Goal: Information Seeking & Learning: Learn about a topic

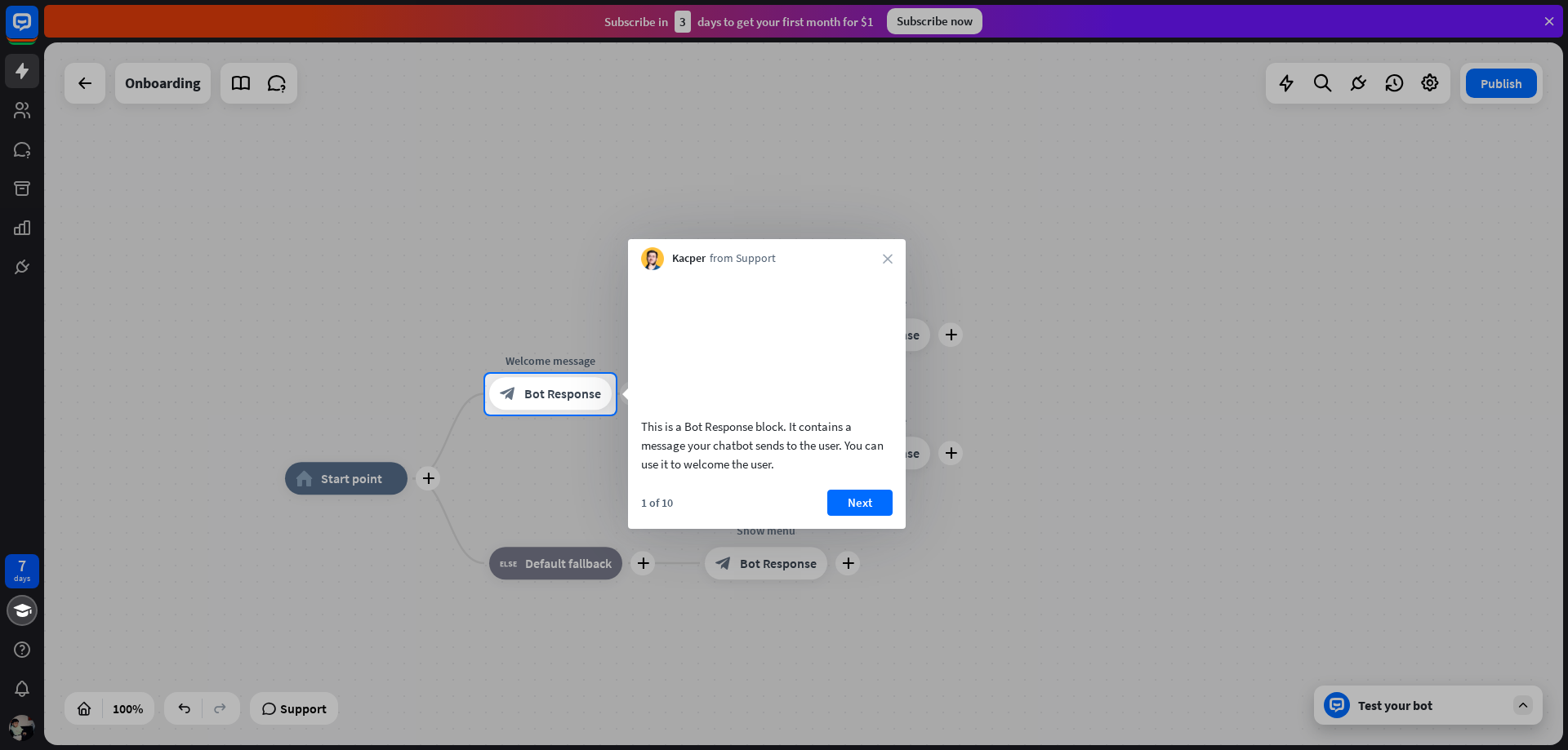
click at [897, 256] on div "Kacper from Support close" at bounding box center [767, 255] width 277 height 31
click at [884, 262] on icon "close" at bounding box center [888, 258] width 9 height 9
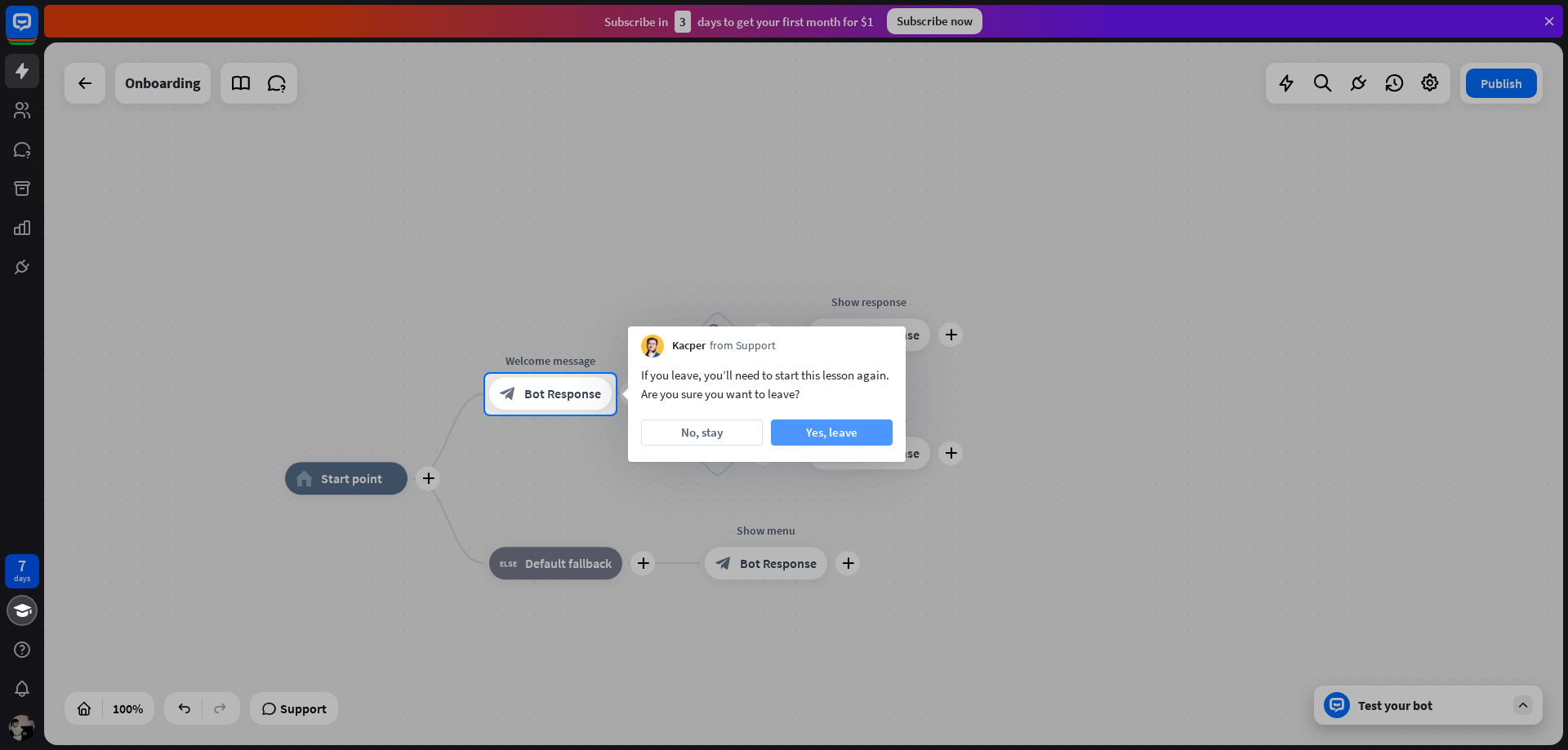
click at [824, 437] on button "Yes, leave" at bounding box center [831, 433] width 122 height 26
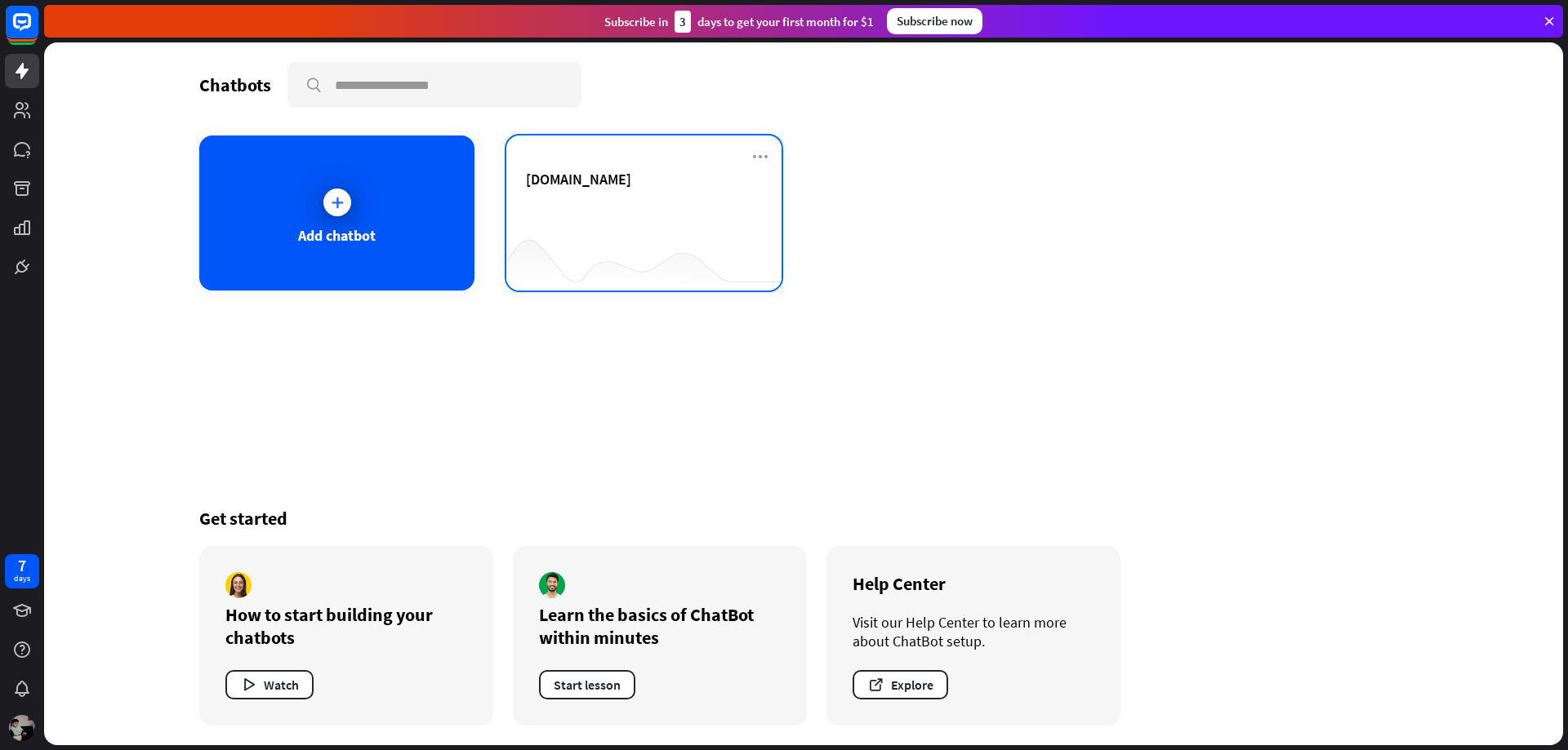
click at [659, 251] on div at bounding box center [644, 258] width 275 height 63
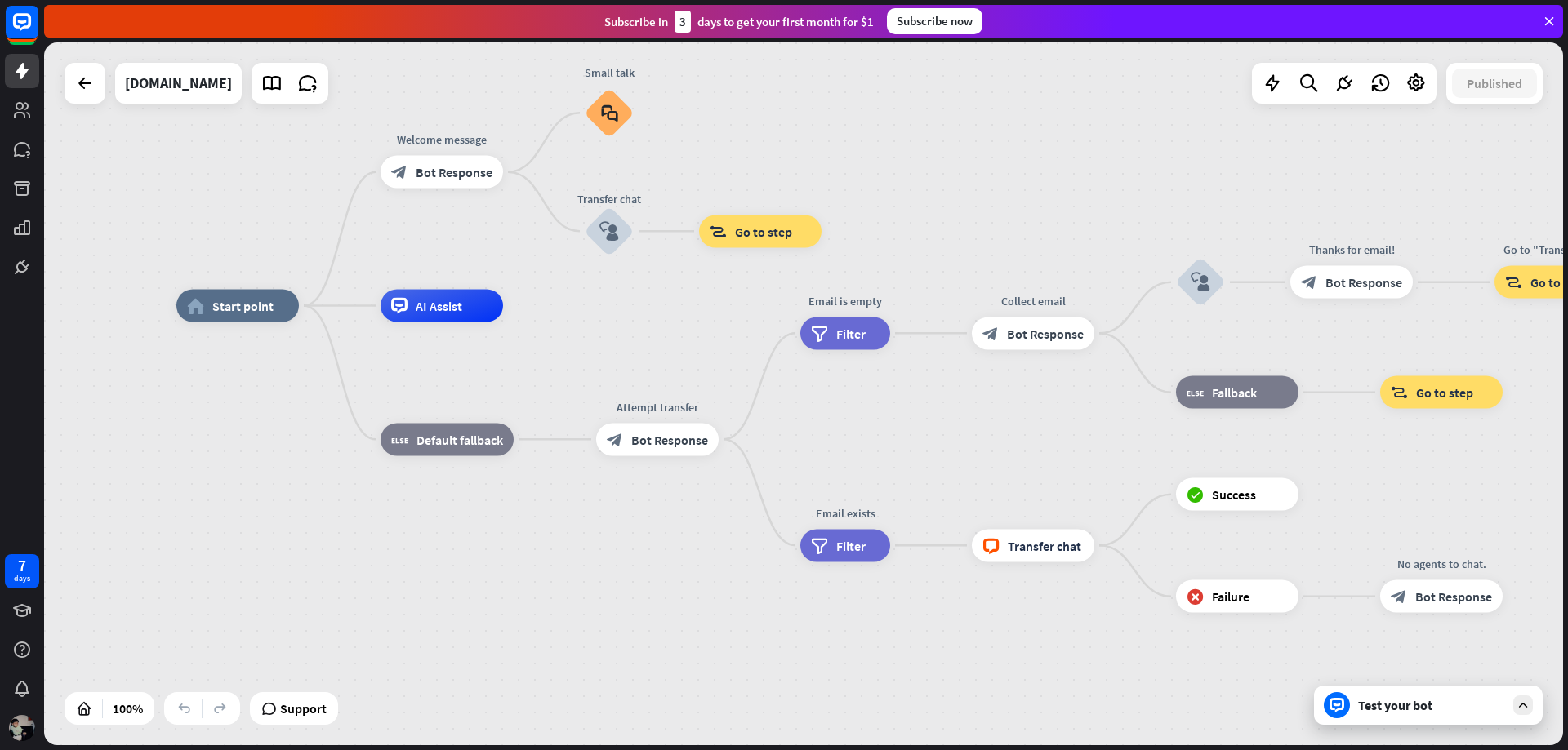
drag, startPoint x: 1005, startPoint y: 486, endPoint x: 840, endPoint y: 400, distance: 186.1
click at [840, 400] on div "home_2 Start point Welcome message block_bot_response Bot Response Small talk b…" at bounding box center [936, 658] width 1519 height 703
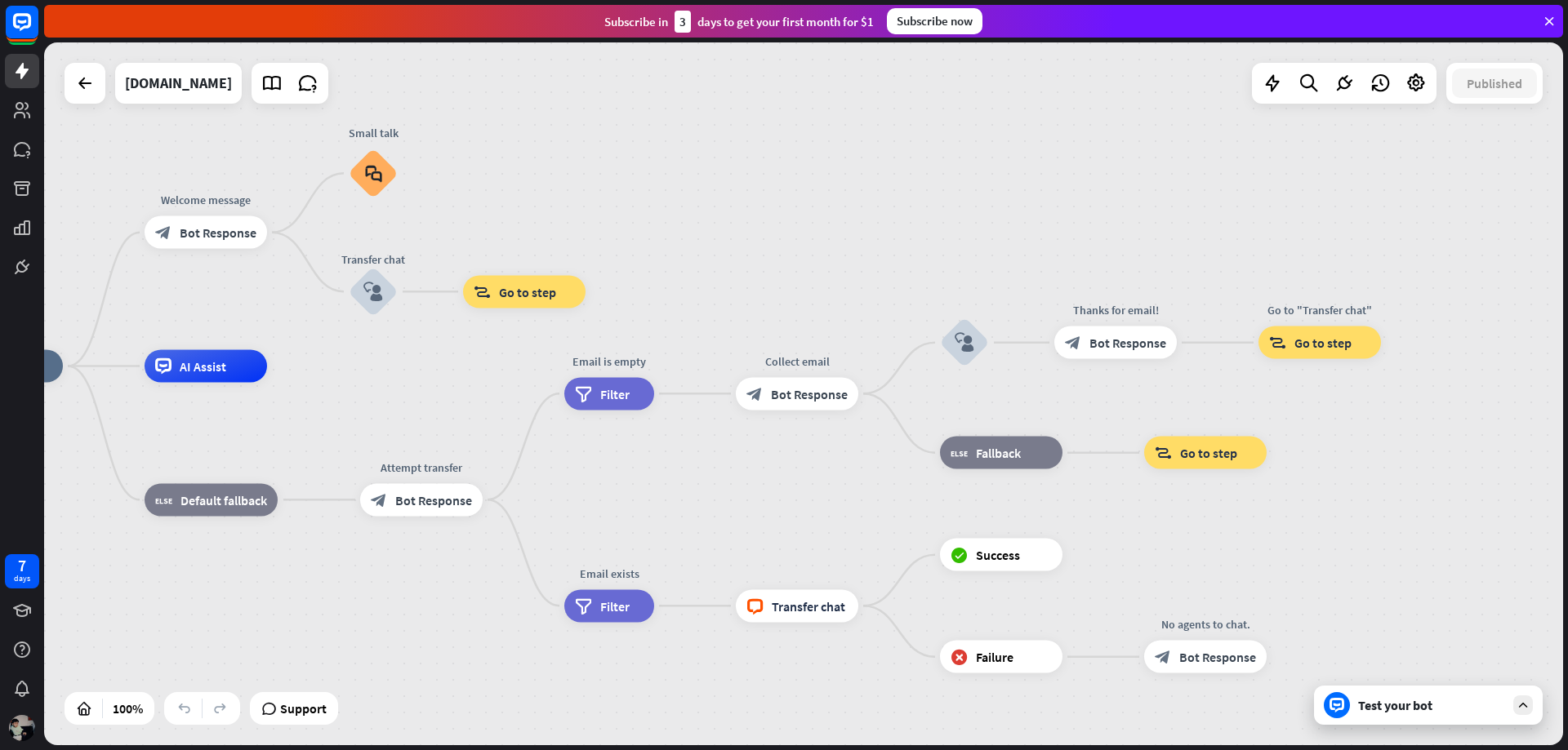
drag, startPoint x: 983, startPoint y: 454, endPoint x: 747, endPoint y: 514, distance: 243.5
click at [747, 514] on div "home_2 Start point Welcome message block_bot_response Bot Response Small talk b…" at bounding box center [700, 718] width 1519 height 703
click at [991, 451] on span "Fallback" at bounding box center [998, 453] width 45 height 16
click at [1078, 454] on icon "plus" at bounding box center [1083, 453] width 12 height 11
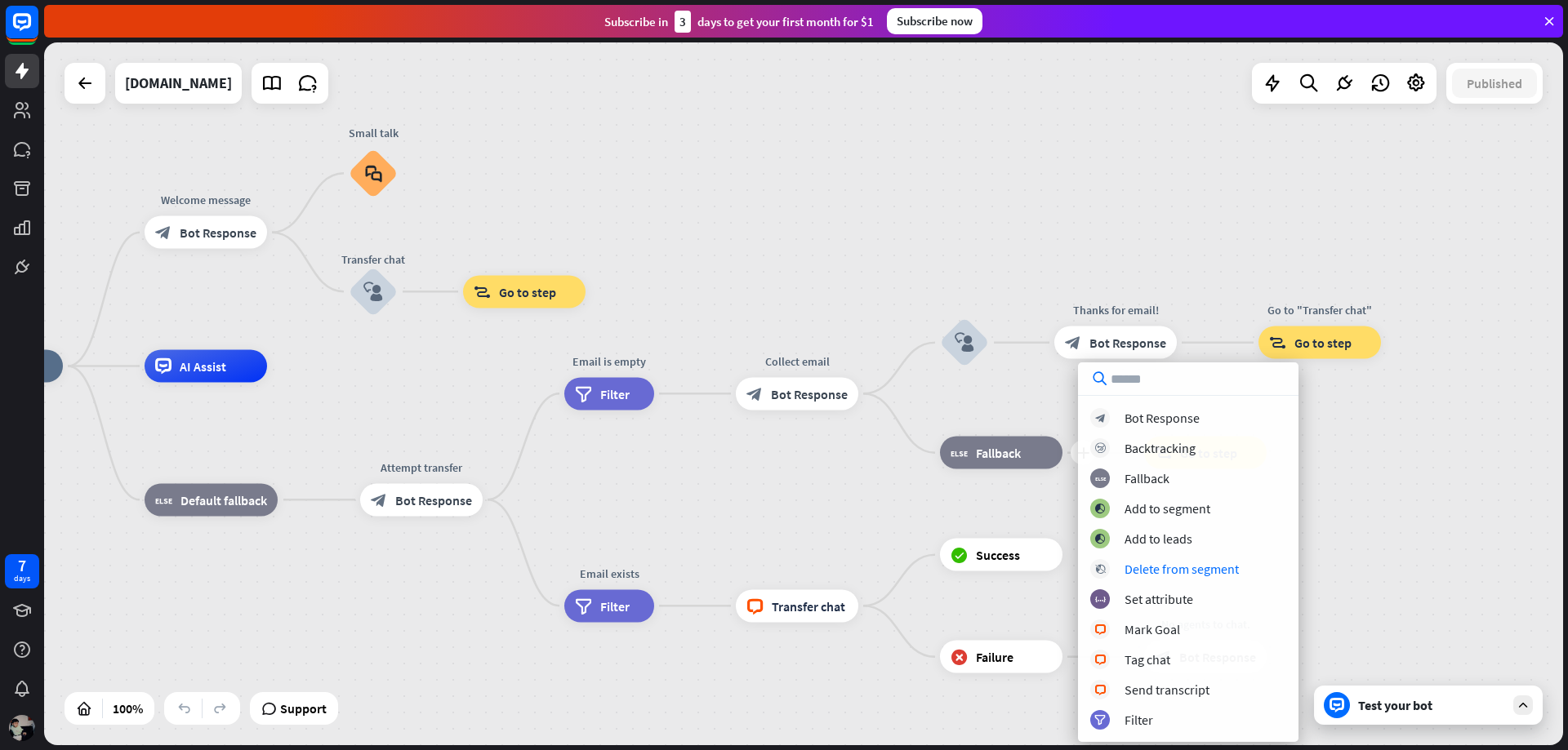
click at [1175, 554] on div "block_bot_response Bot Response block_backtracking Backtracking block_fallback …" at bounding box center [1189, 569] width 221 height 322
click at [1171, 516] on div "Add to segment" at bounding box center [1167, 508] width 86 height 16
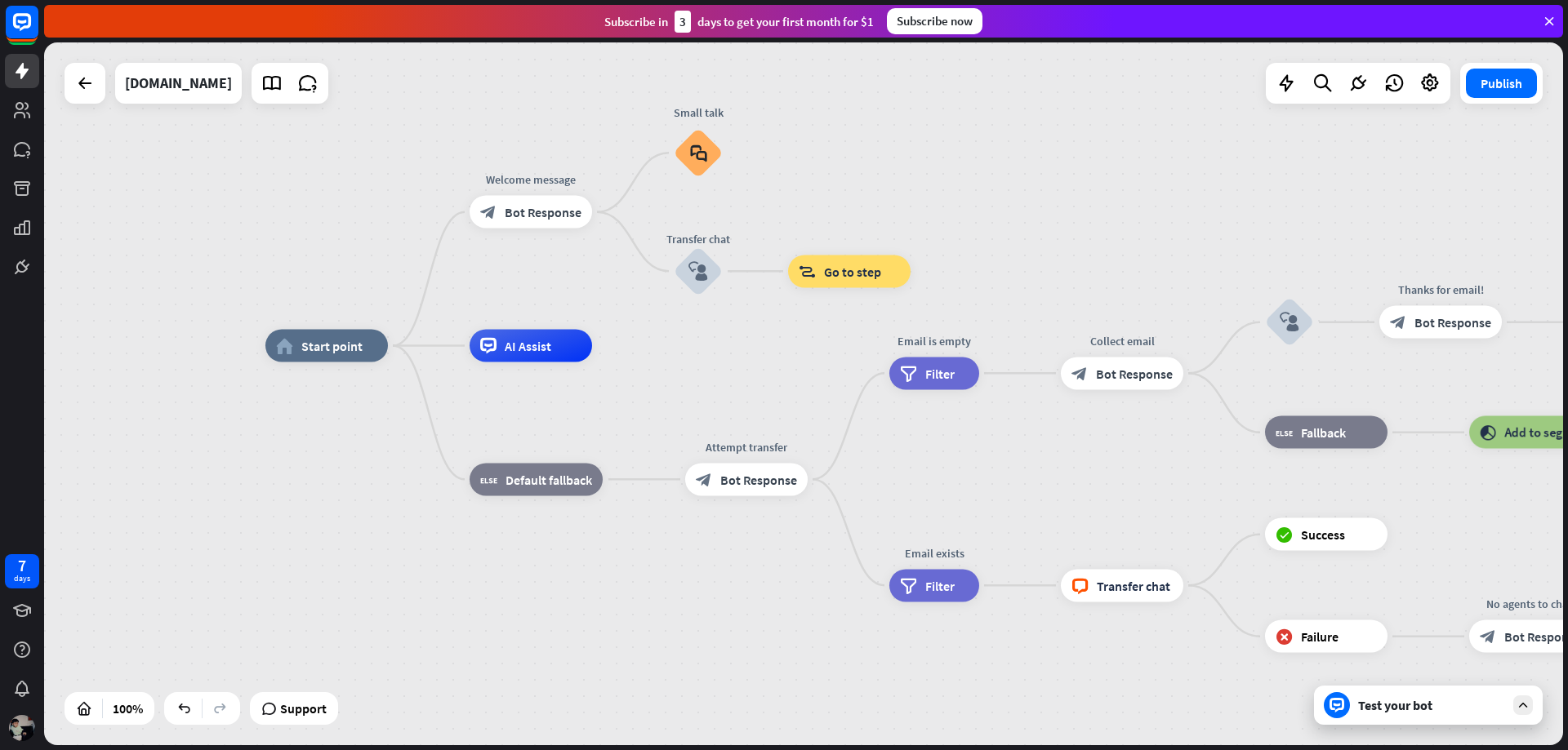
drag, startPoint x: 769, startPoint y: 492, endPoint x: 1041, endPoint y: 499, distance: 272.1
click at [1041, 499] on div "home_2 Start point Welcome message block_bot_response Bot Response Small talk b…" at bounding box center [1025, 697] width 1519 height 703
click at [527, 362] on div "Edit name more_horiz plus AI Assist" at bounding box center [531, 346] width 123 height 33
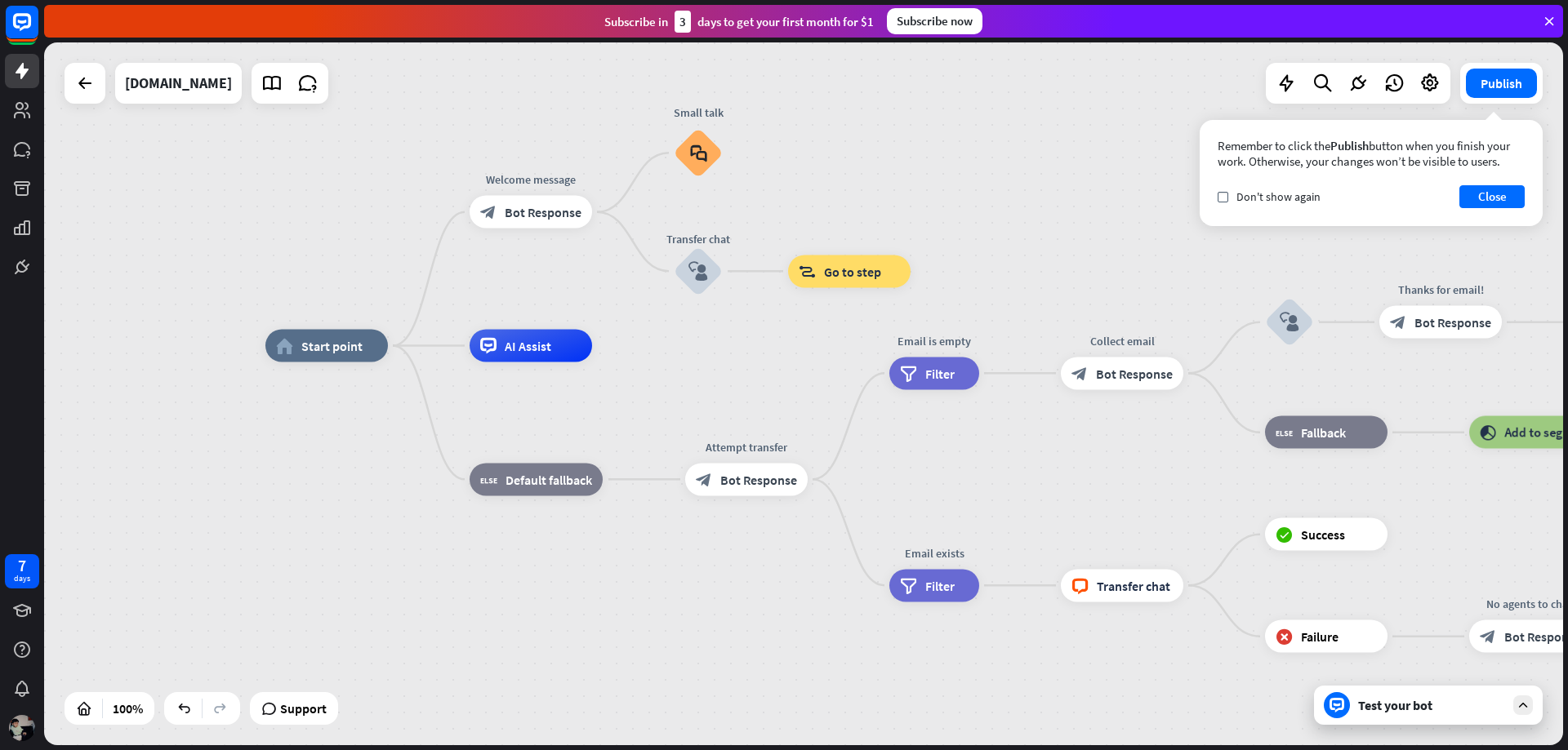
click at [629, 352] on div "home_2 Start point Welcome message block_bot_response Bot Response Small talk b…" at bounding box center [1025, 697] width 1519 height 703
click at [592, 356] on div "Edit name more_horiz plus AI Assist" at bounding box center [531, 346] width 123 height 33
click at [592, 357] on div "Edit name more_horiz plus AI Assist" at bounding box center [531, 346] width 123 height 33
click at [534, 330] on div "Edit name more_horiz plus AI Assist" at bounding box center [531, 346] width 123 height 33
click at [525, 311] on span "Edit name" at bounding box center [515, 309] width 51 height 15
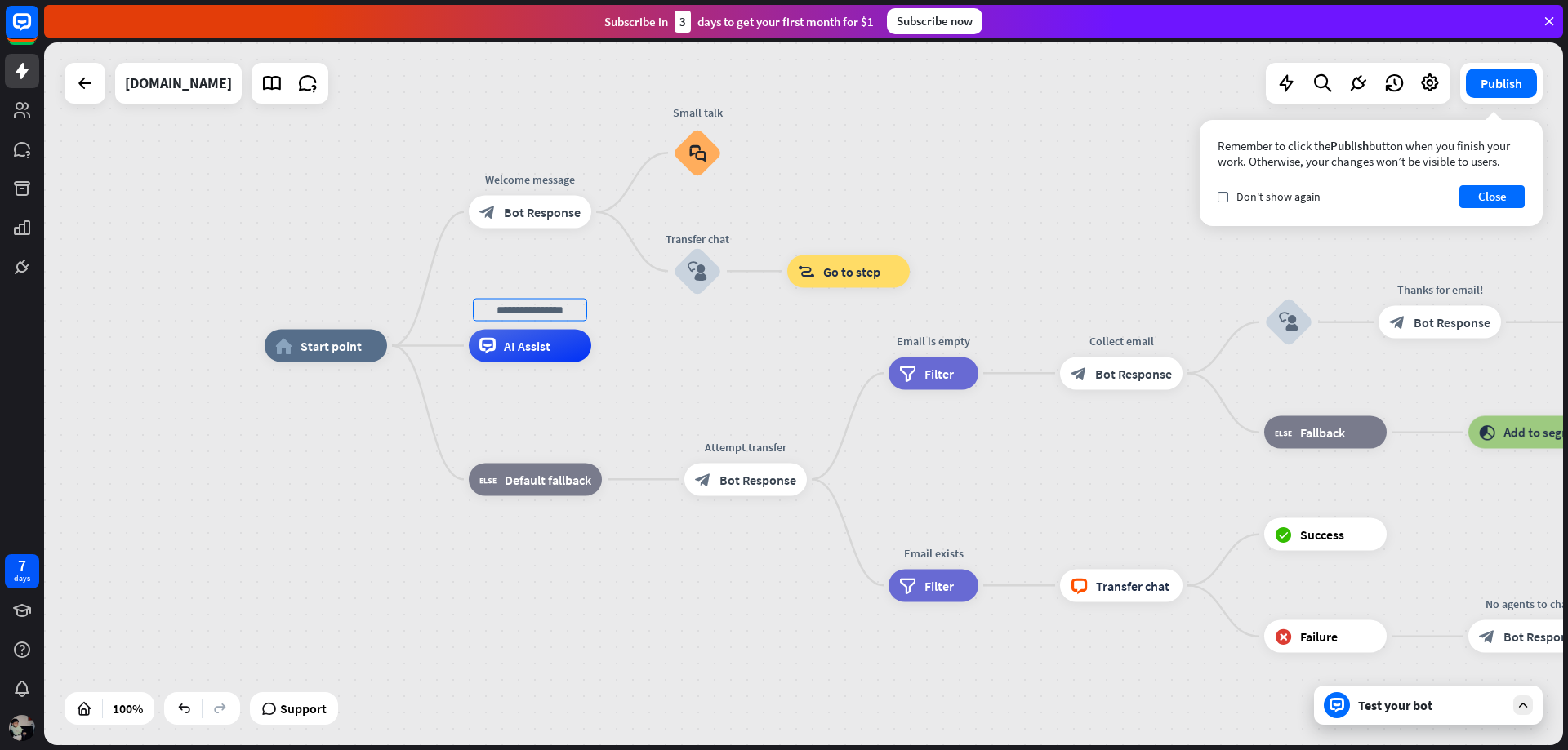
click at [746, 354] on div "home_2 Start point Welcome message block_bot_response Bot Response Small talk b…" at bounding box center [1024, 697] width 1519 height 703
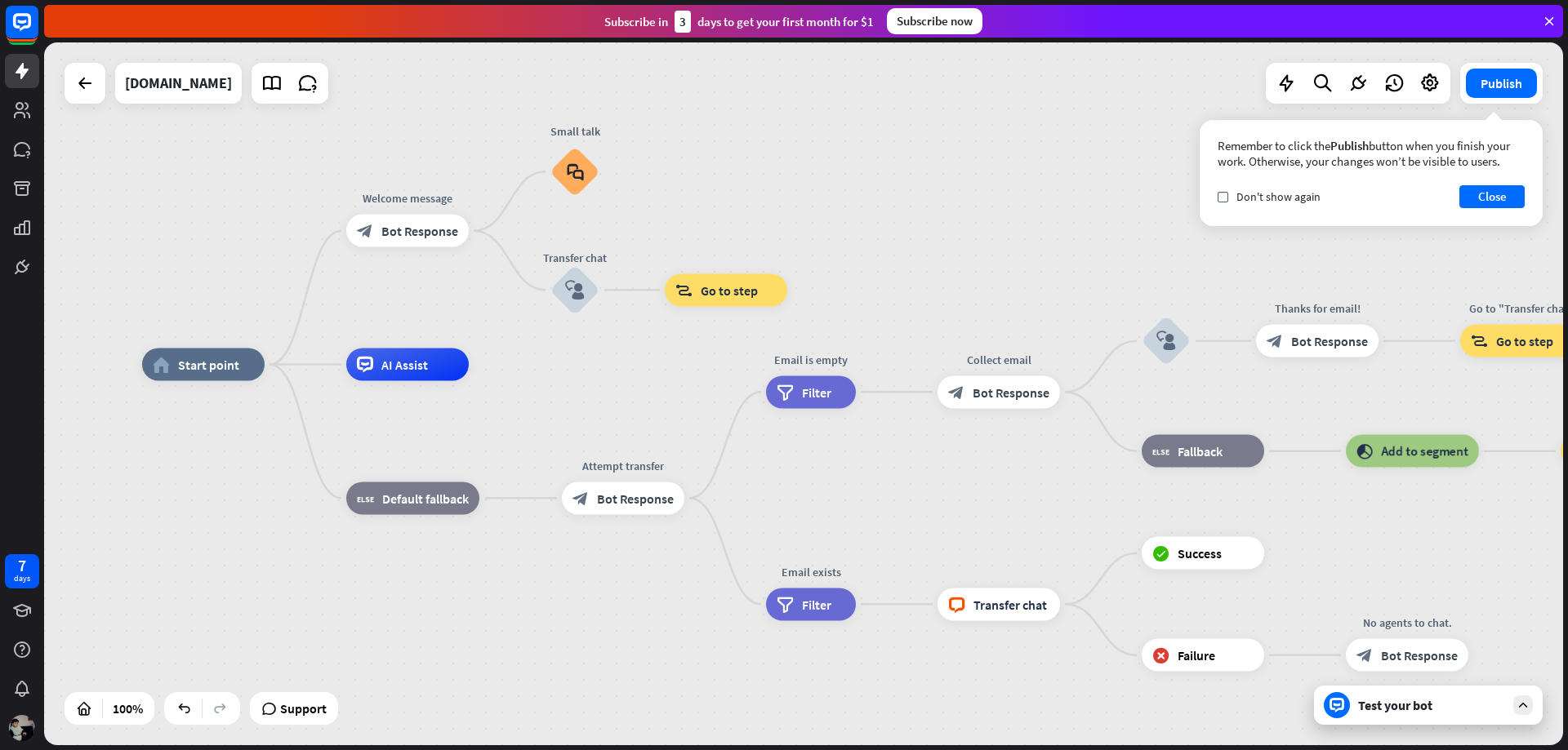
drag, startPoint x: 727, startPoint y: 391, endPoint x: 583, endPoint y: 400, distance: 144.3
click at [583, 402] on div "home_2 Start point Welcome message block_bot_response Bot Response Small talk b…" at bounding box center [902, 716] width 1519 height 703
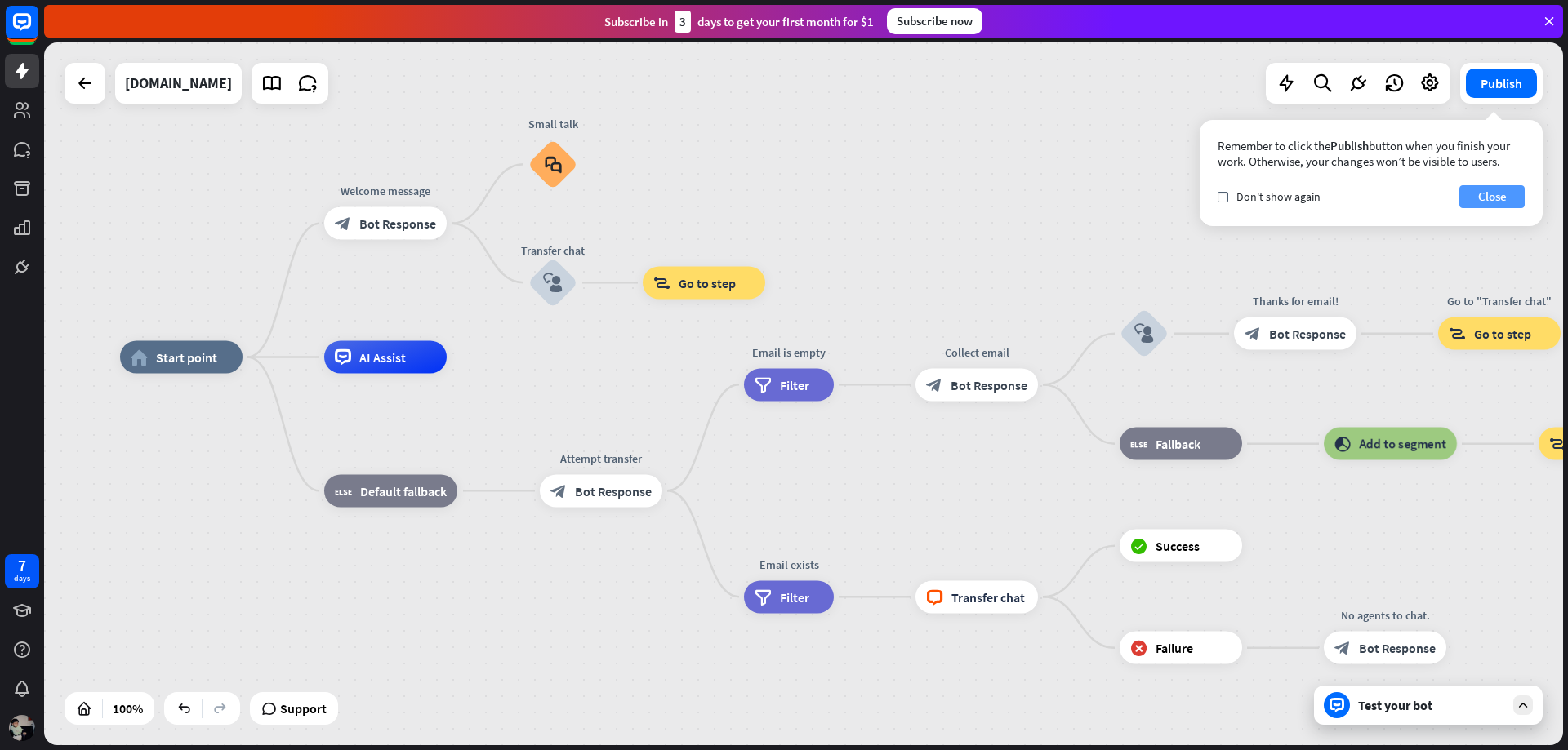
click at [1494, 198] on button "Close" at bounding box center [1492, 196] width 65 height 23
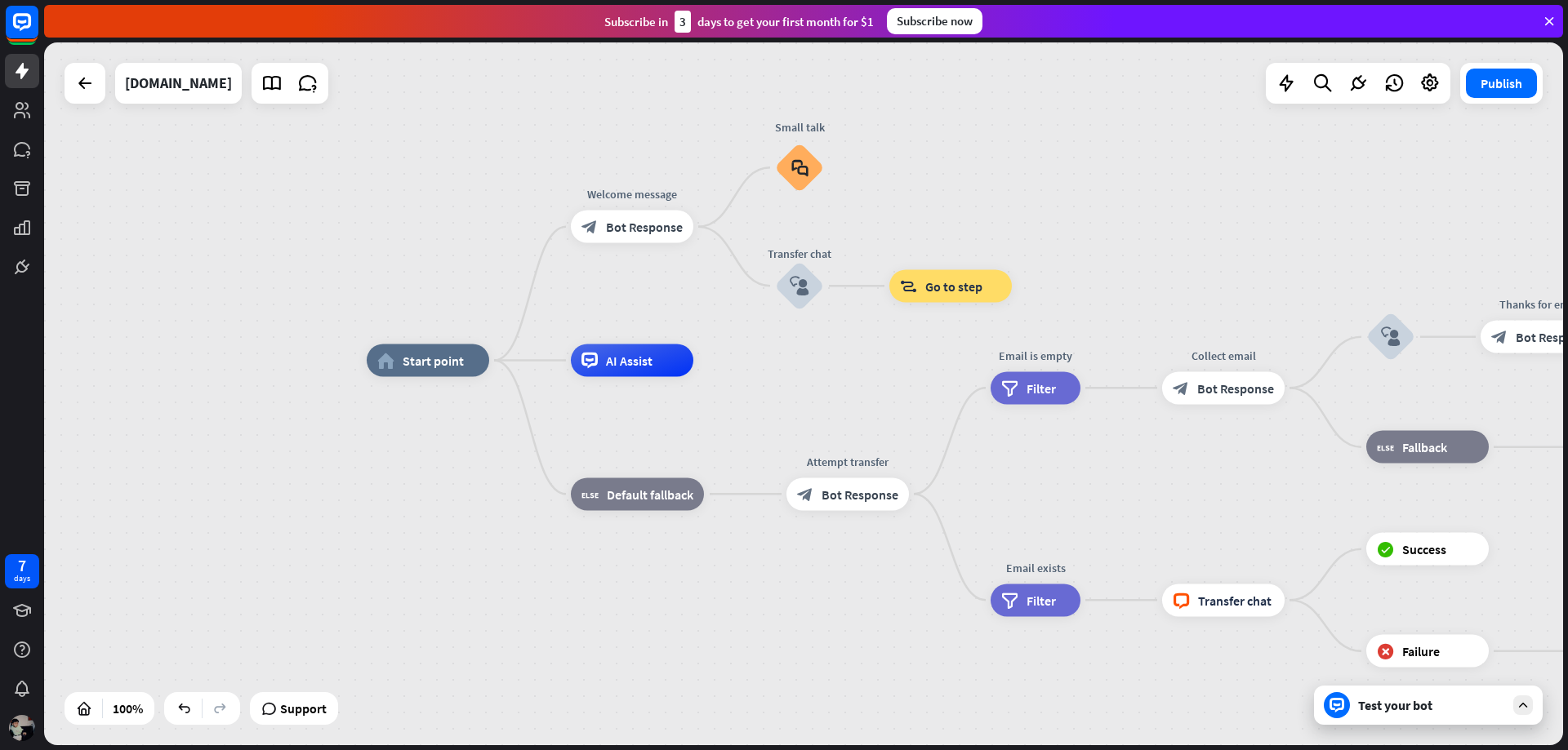
drag, startPoint x: 686, startPoint y: 188, endPoint x: 926, endPoint y: 192, distance: 240.0
click at [926, 192] on div "home_2 Start point Welcome message block_bot_response Bot Response Small talk b…" at bounding box center [804, 393] width 1519 height 703
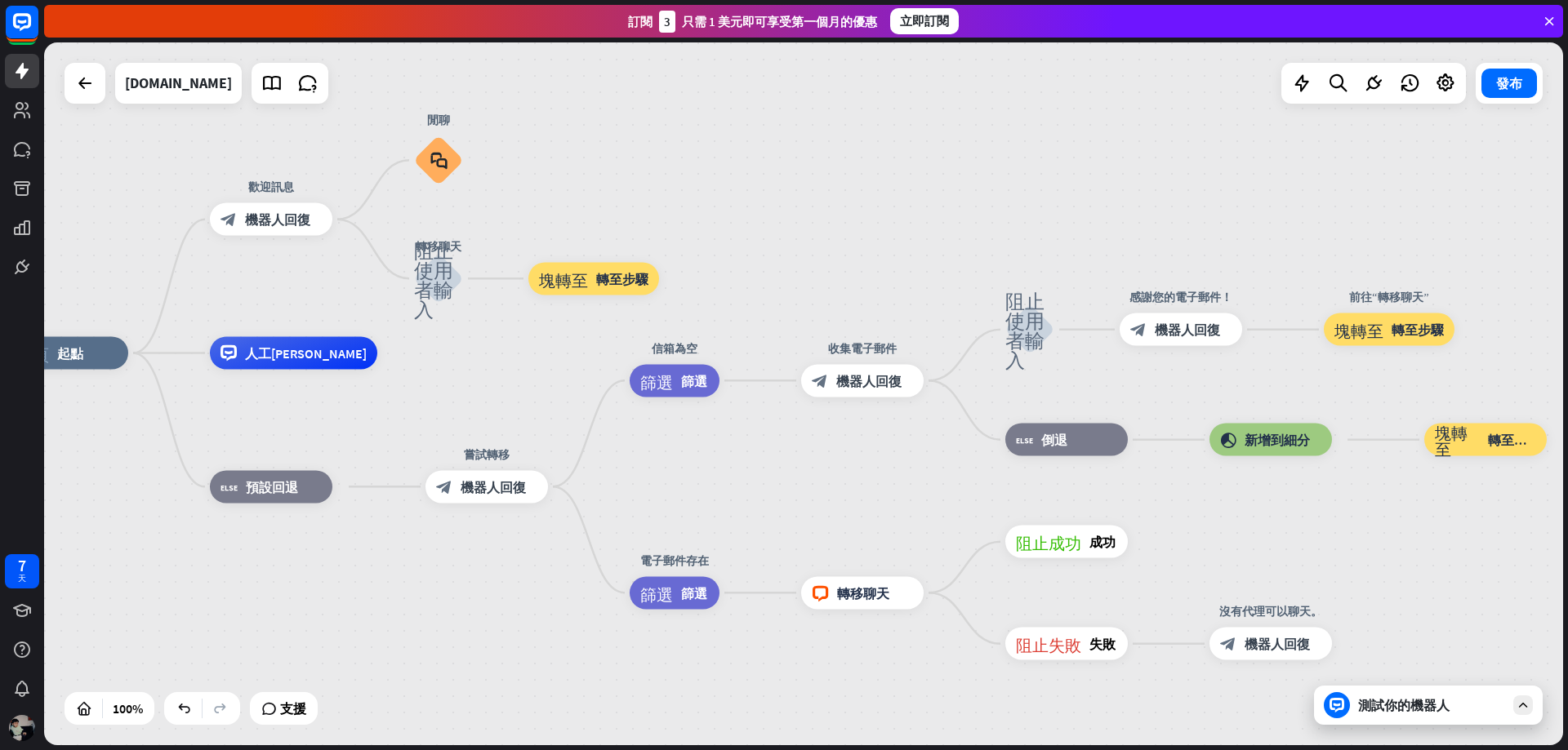
drag, startPoint x: 1197, startPoint y: 274, endPoint x: 838, endPoint y: 268, distance: 359.1
click at [838, 268] on div "首頁_2 起點 歡迎訊息 block_bot_response 機器人回復 閒聊 block_faq 轉移聊天 阻止使用者輸入 塊轉至 轉至步驟 人工智慧輔助…" at bounding box center [804, 393] width 1519 height 703
click at [266, 92] on icon at bounding box center [272, 83] width 22 height 22
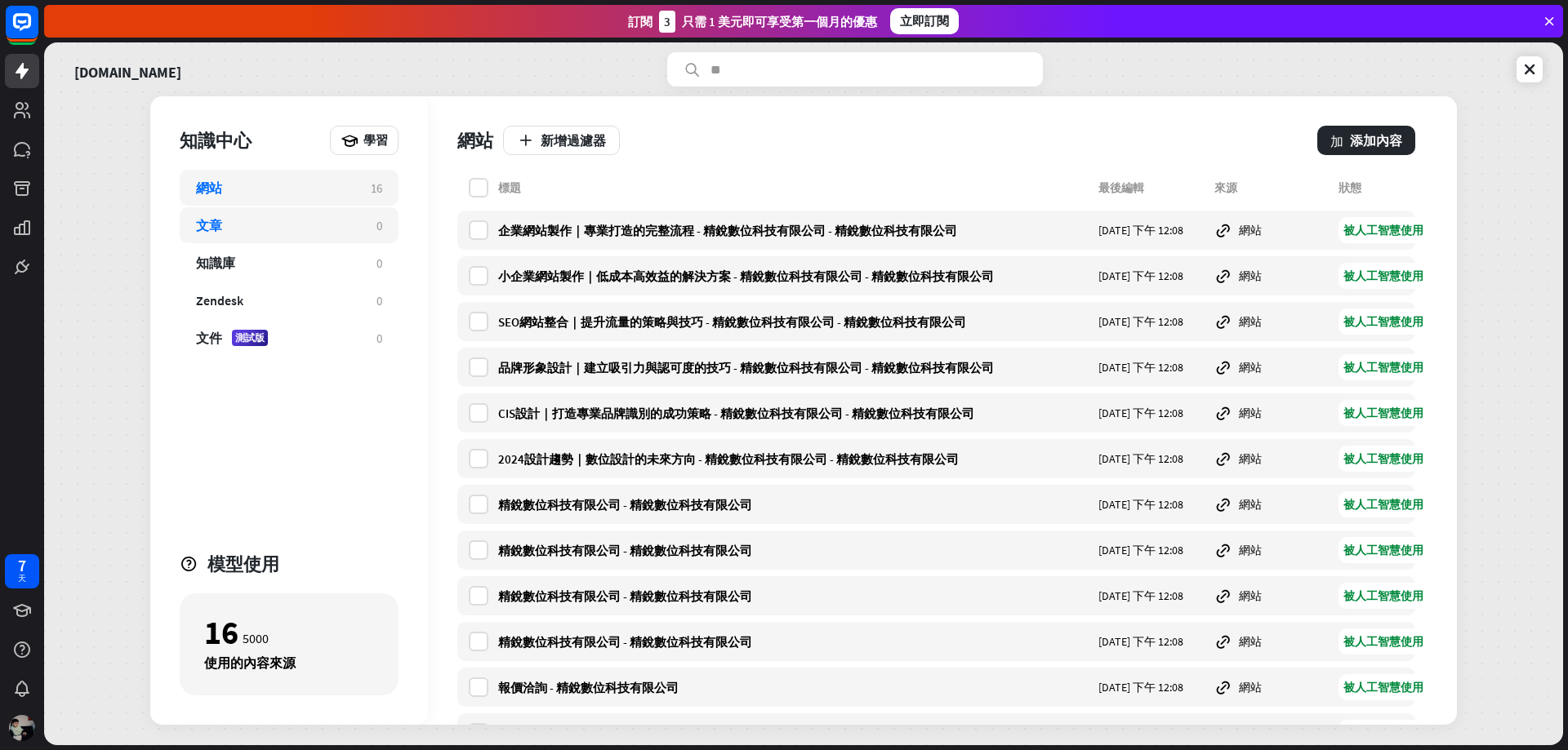
click at [287, 236] on div "文章 0" at bounding box center [289, 225] width 219 height 36
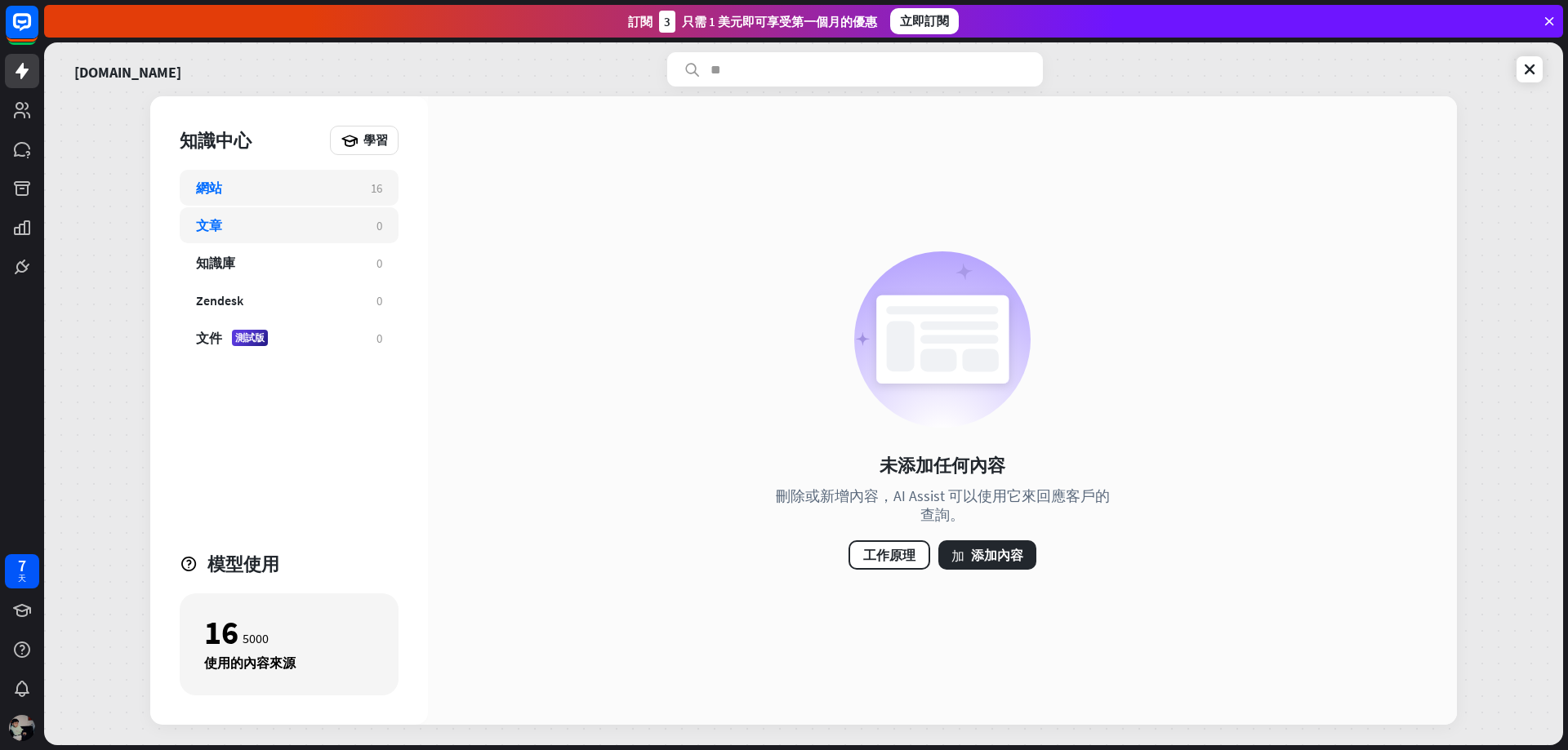
click at [312, 204] on div "網站 16" at bounding box center [289, 188] width 219 height 36
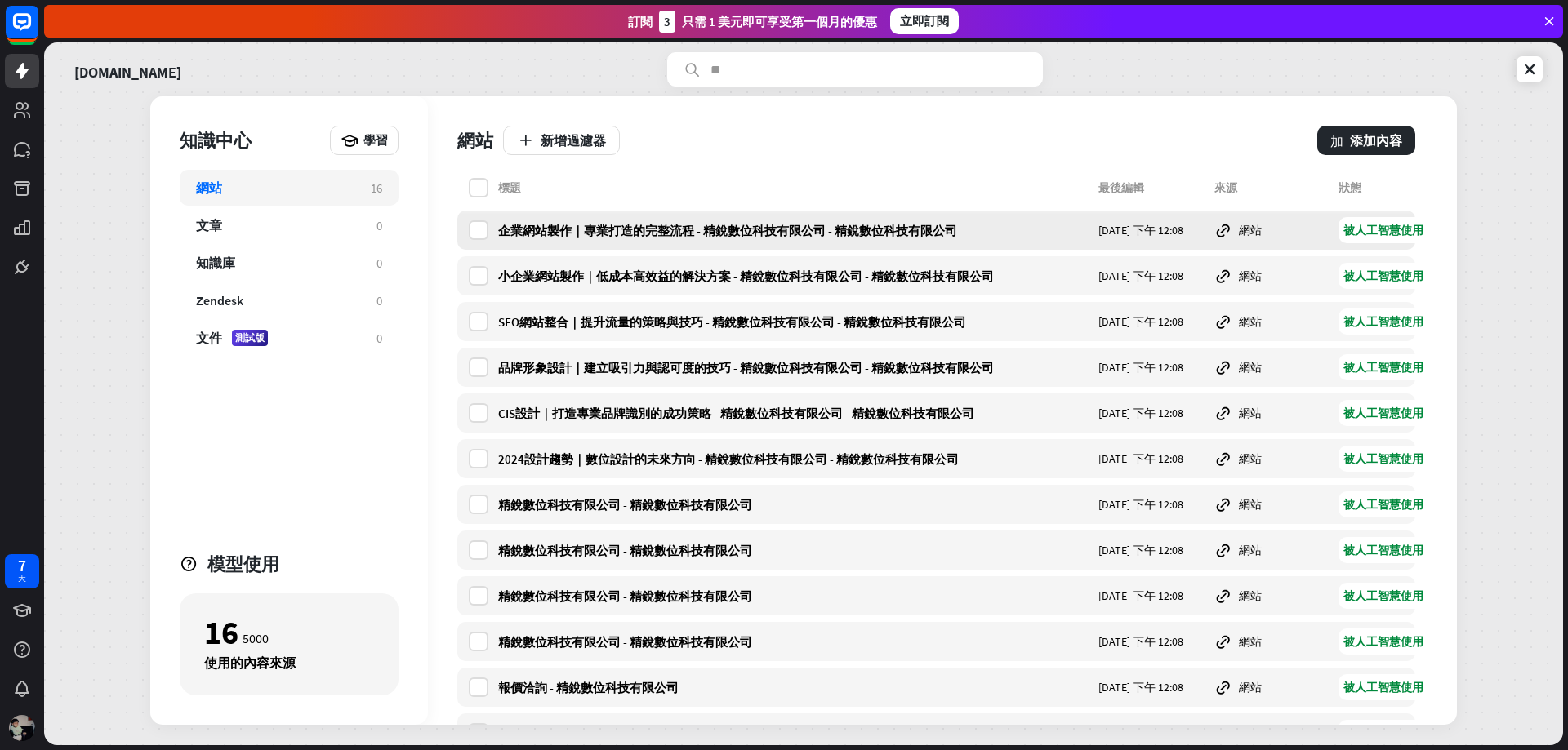
click at [699, 225] on font "企業網站製作｜專業打造的完整流程 - 精銳數位科技有限公司 - 精銳數位科技有限公司" at bounding box center [727, 230] width 459 height 15
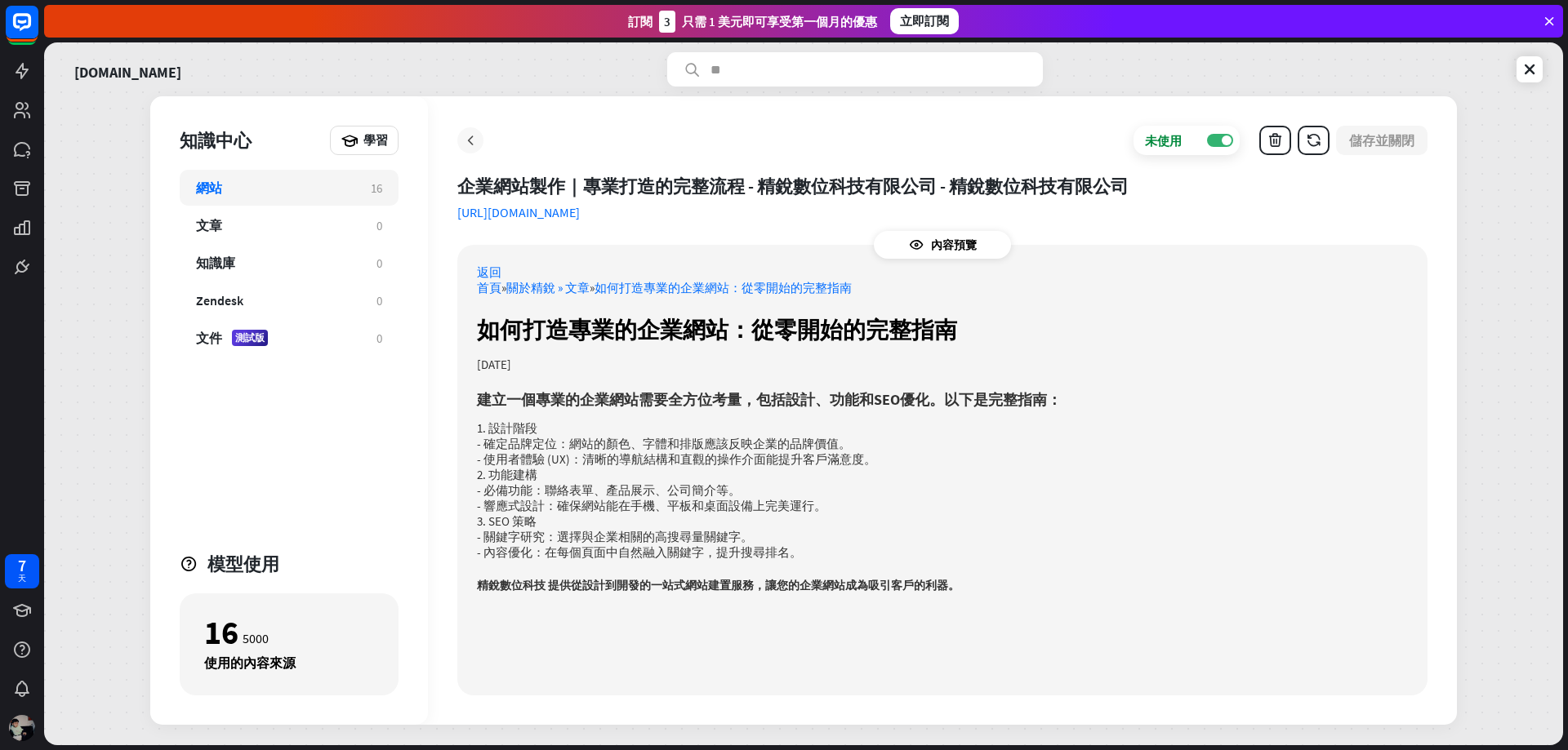
click at [477, 142] on icon at bounding box center [470, 140] width 16 height 16
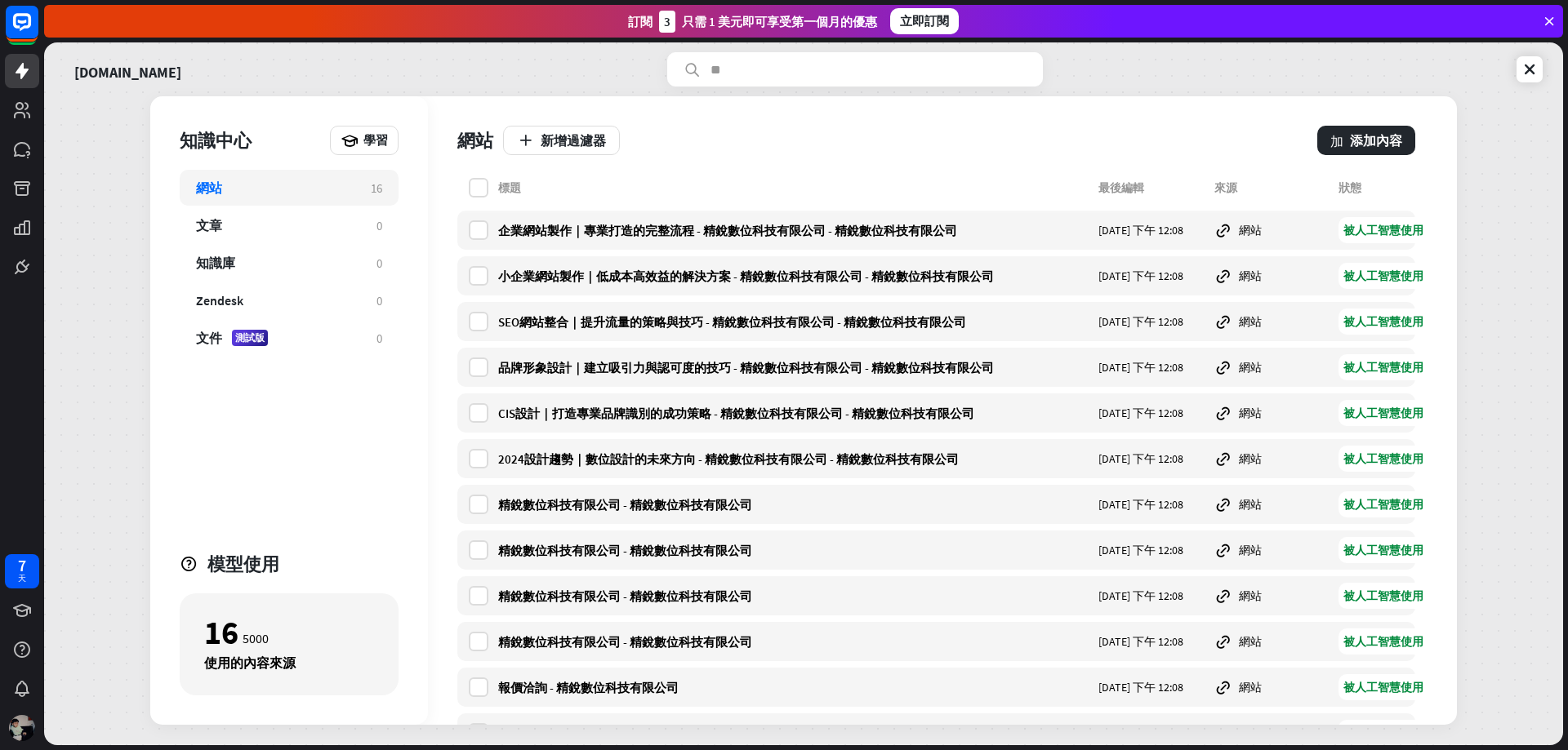
click at [569, 297] on div "標題 最後編輯 來源 狀態 企業網站製作｜專業打造的完整流程 - 精銳數位科技有限公司 - 精銳數位科技有限公司 [DATE] 下午 12:08 網站 被人工…" at bounding box center [936, 575] width 958 height 793
click at [568, 292] on div "小企業網站製作｜低成本高效益的解決方案 - 精銳數位科技有限公司 - 精銳數位科技有限公司 [DATE] 下午 12:08 網站 被人工智慧使用" at bounding box center [936, 276] width 958 height 40
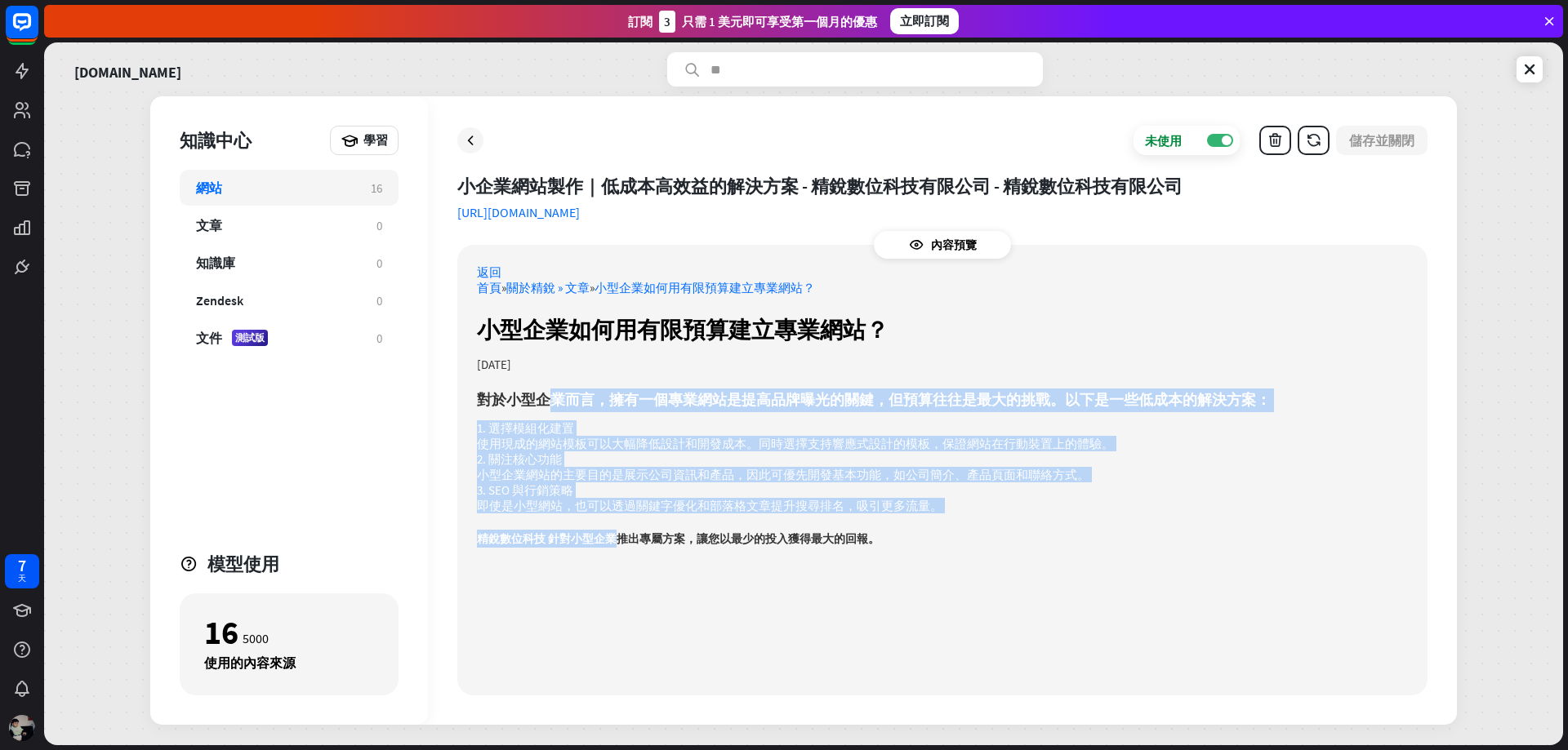
drag, startPoint x: 557, startPoint y: 411, endPoint x: 622, endPoint y: 527, distance: 133.0
click at [622, 527] on div "返回 首頁 » 關於精銳 » 文章 » 小型企業如何用有限預算建立專業網站？ 小型企業如何用有限預算建立專業網站？ [DATE] 對於小型企業而言，擁有一個專…" at bounding box center [942, 406] width 931 height 283
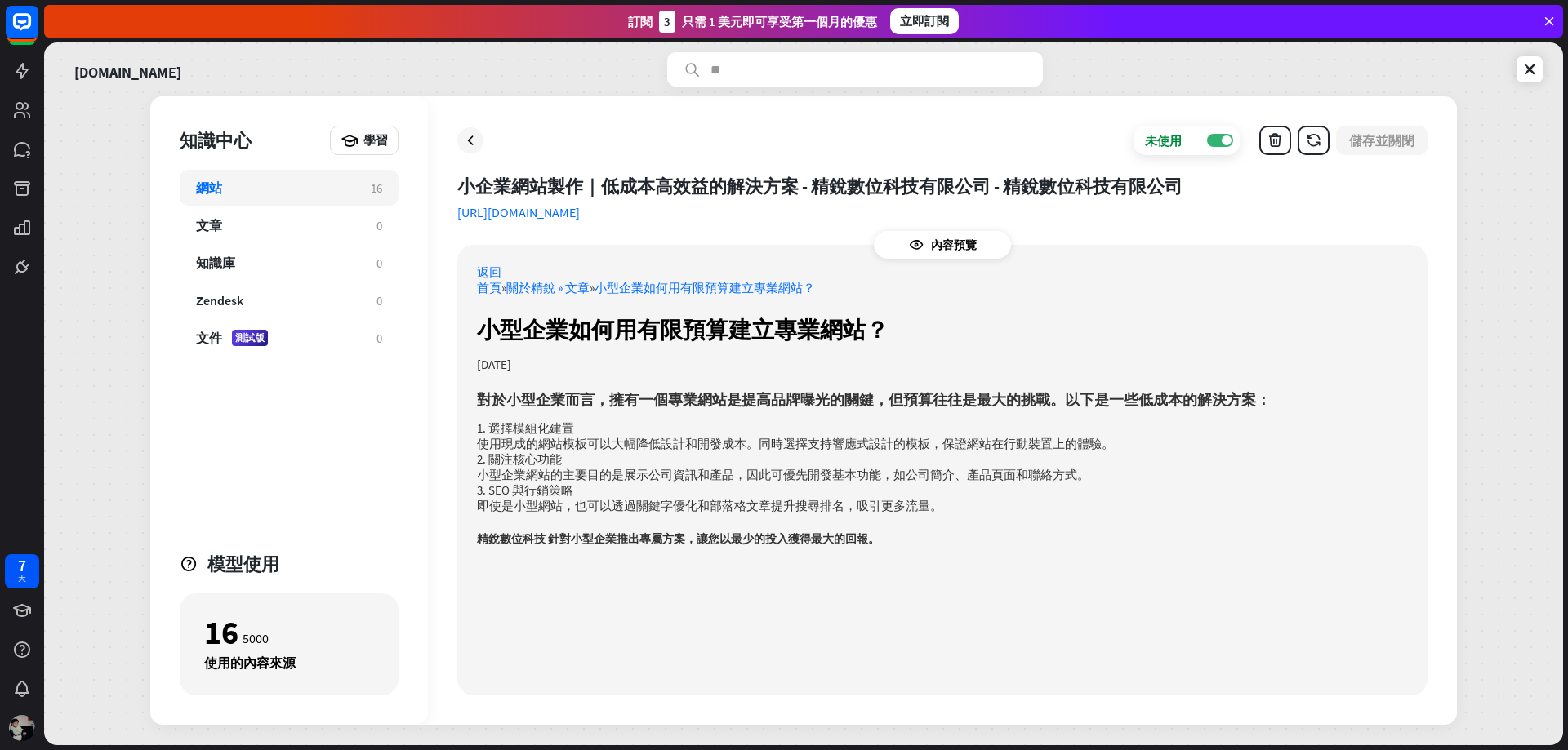
click at [724, 514] on div "返回 首頁 » 關於精銳 » 文章 » 小型企業如何用有限預算建立專業網站？ 小型企業如何用有限預算建立專業網站？ [DATE] 對於小型企業而言，擁有一個專…" at bounding box center [942, 406] width 931 height 283
click at [475, 141] on icon at bounding box center [470, 140] width 16 height 16
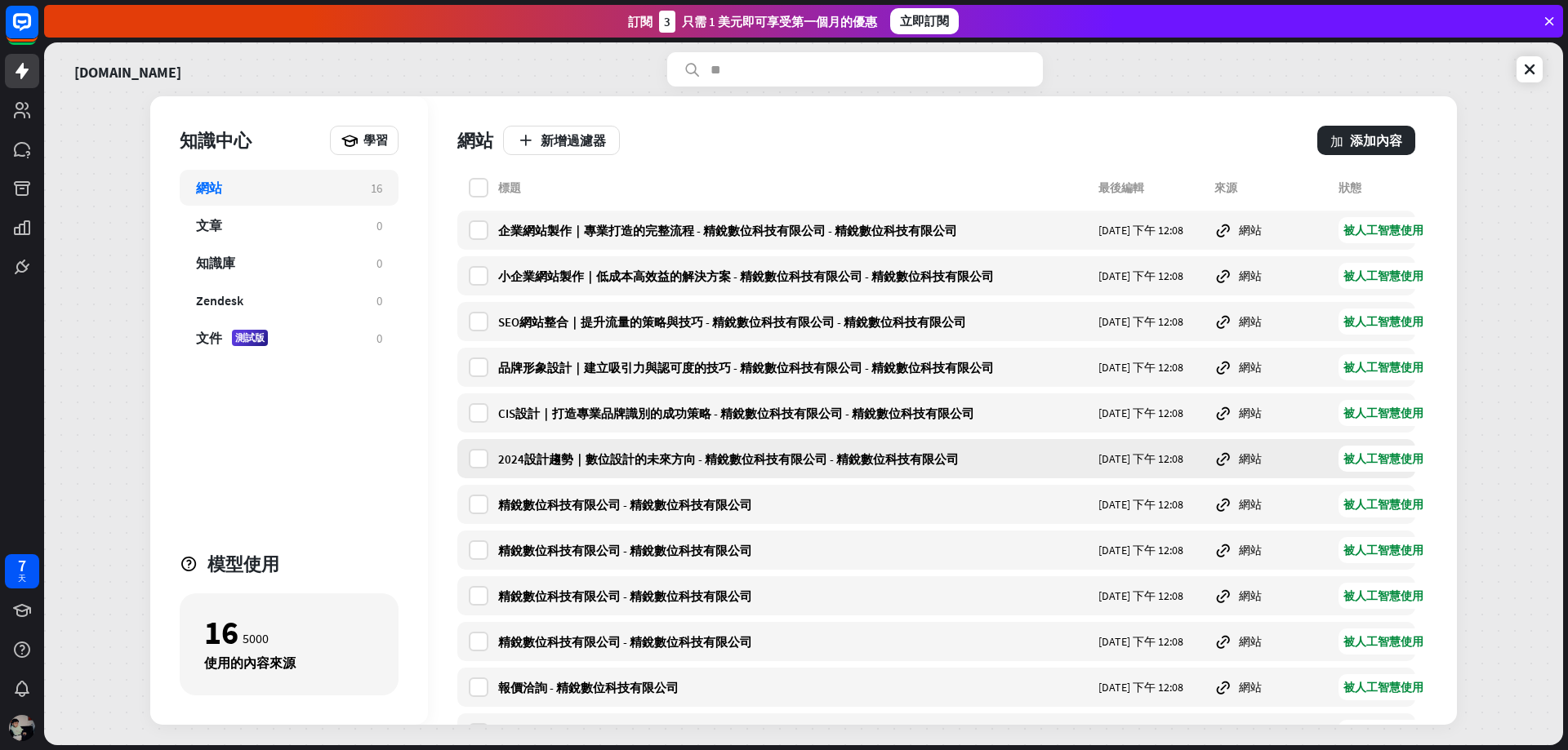
click at [669, 462] on font "2024設計趨勢｜數位設計的未來方向 - 精銳數位科技有限公司 - 精銳數位科技有限公司" at bounding box center [728, 459] width 460 height 15
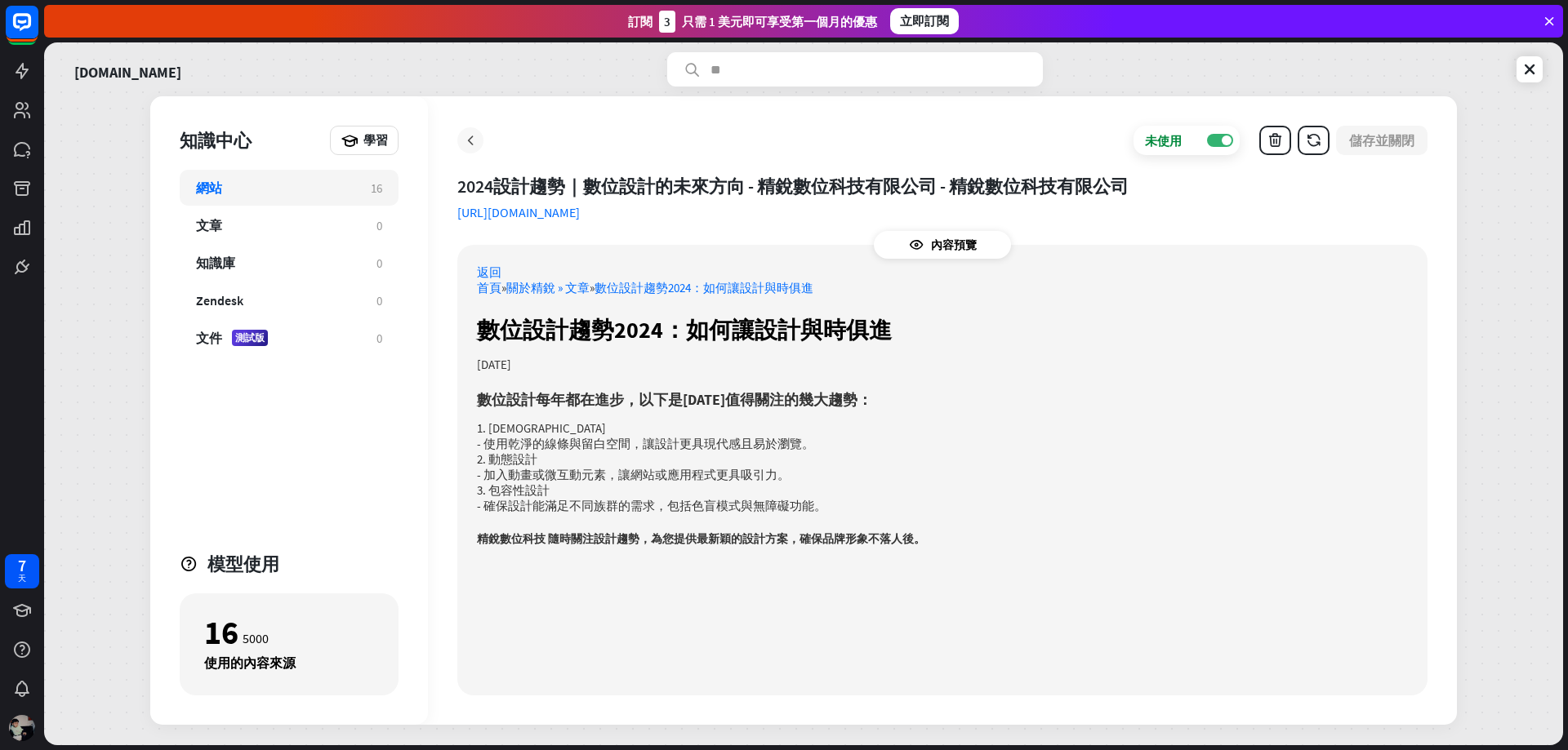
click at [482, 140] on div at bounding box center [471, 141] width 26 height 26
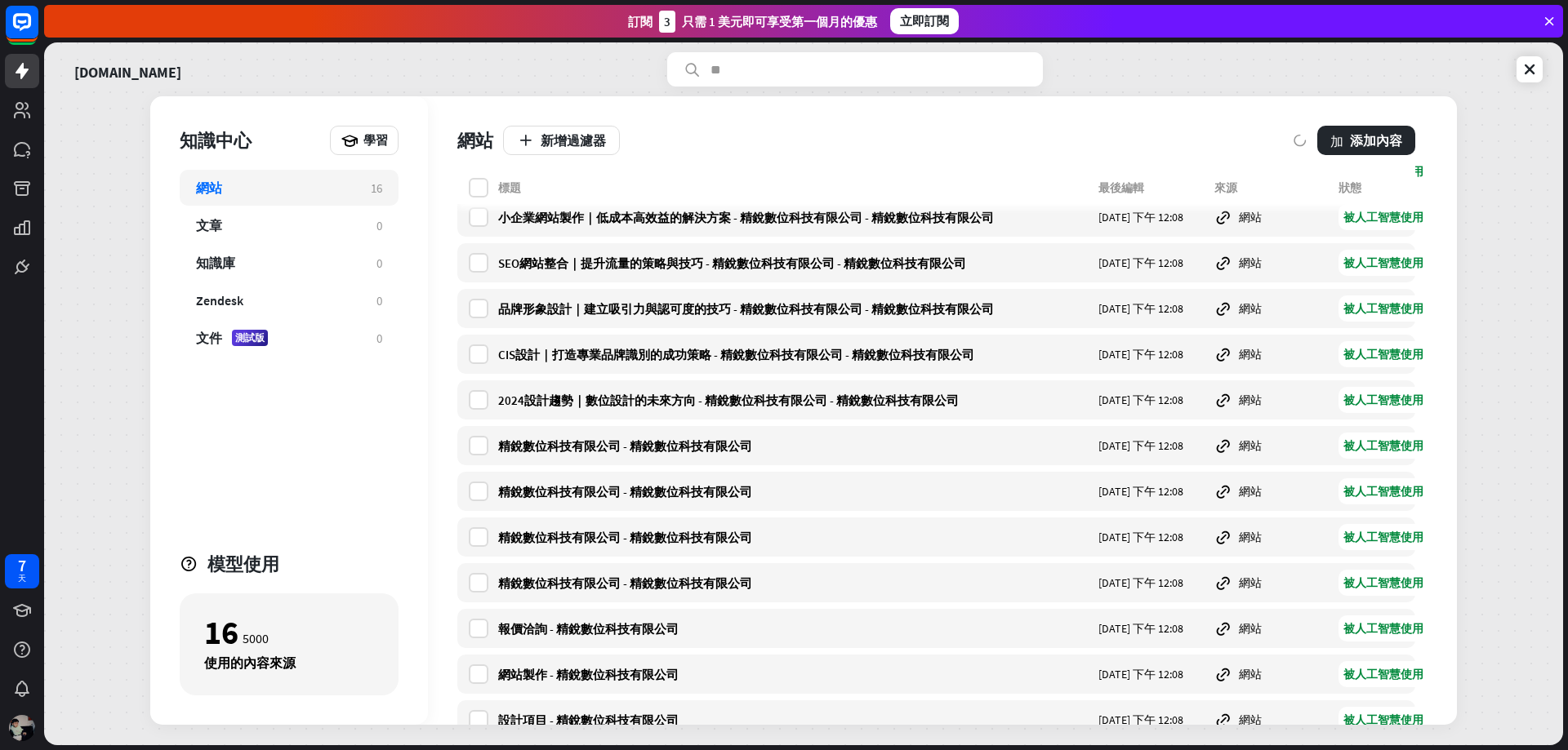
scroll to position [246, 0]
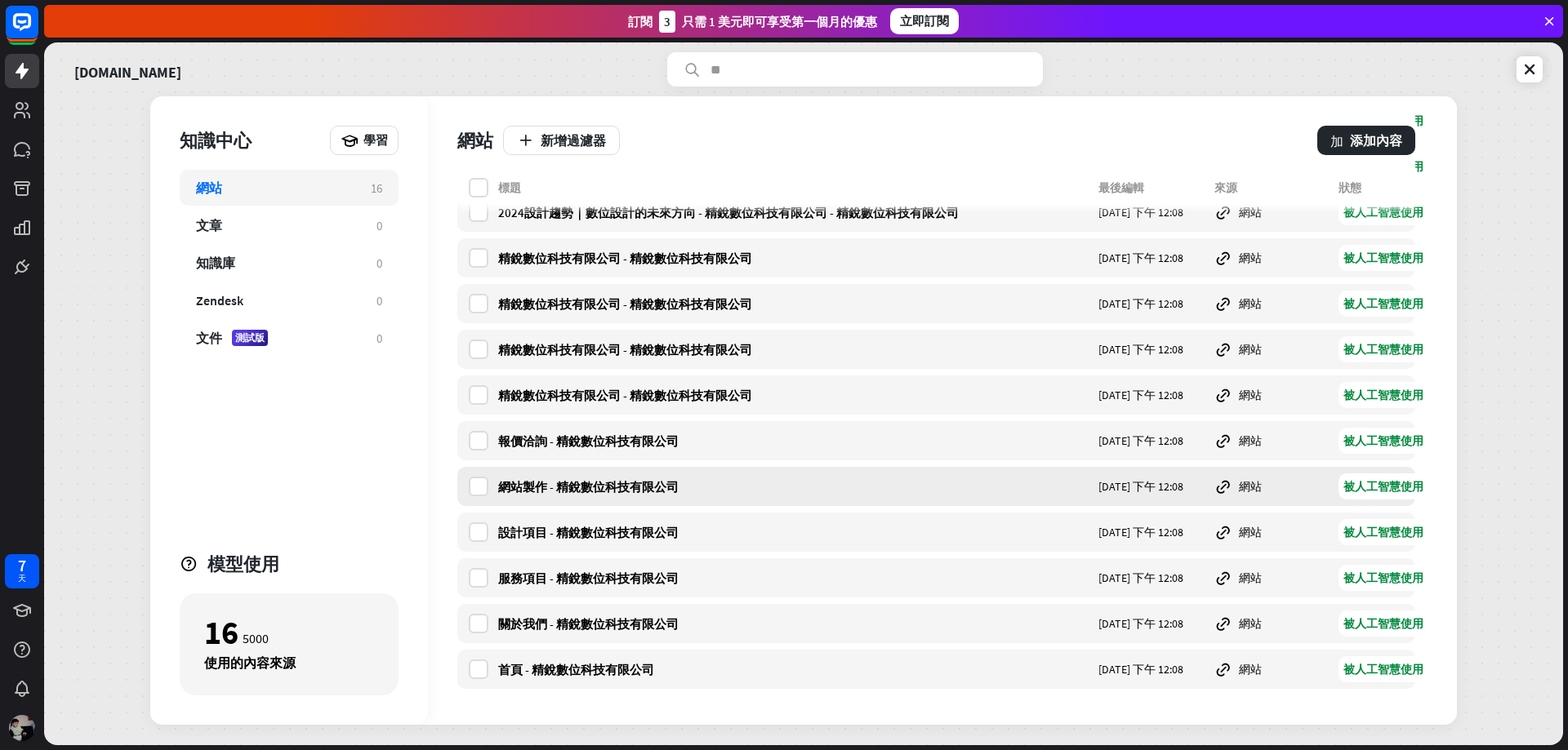
click at [683, 492] on div "網站製作 - 精銳數位科技有限公司" at bounding box center [793, 487] width 591 height 15
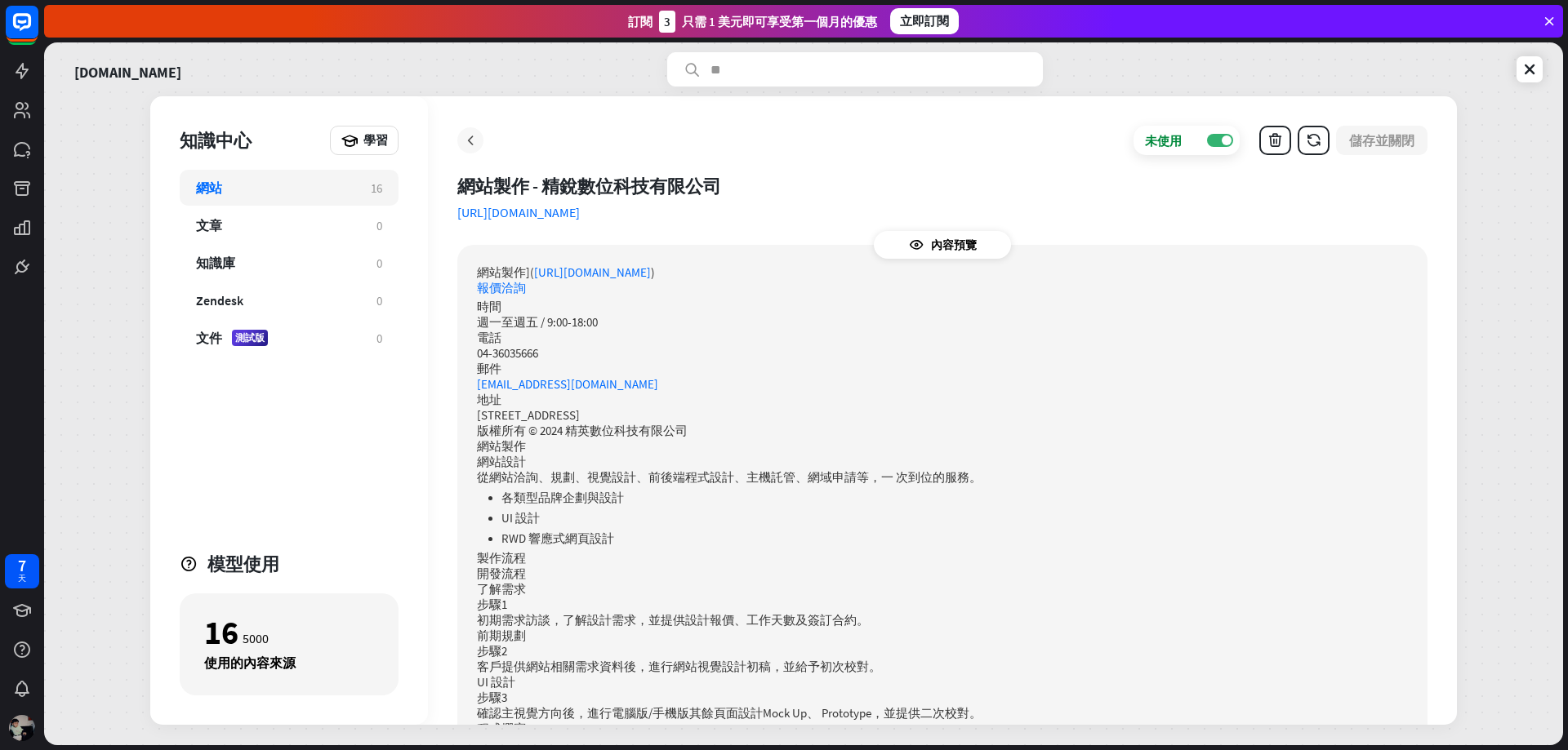
click at [465, 150] on div at bounding box center [471, 141] width 26 height 26
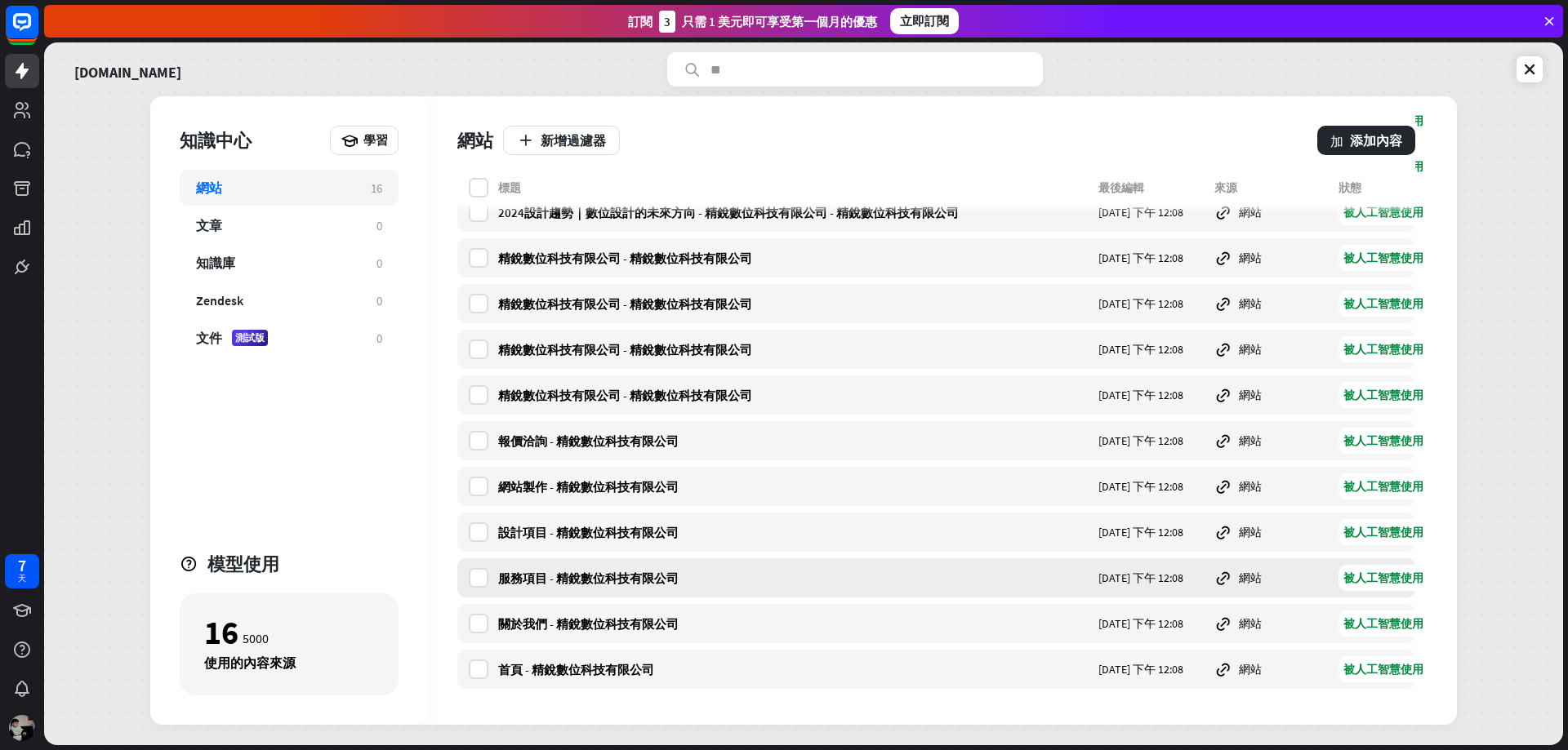
click at [747, 597] on div "服務項目 - 精銳數位科技有限公司 [DATE] 下午 12:08 網站 被人工智慧使用" at bounding box center [936, 578] width 958 height 40
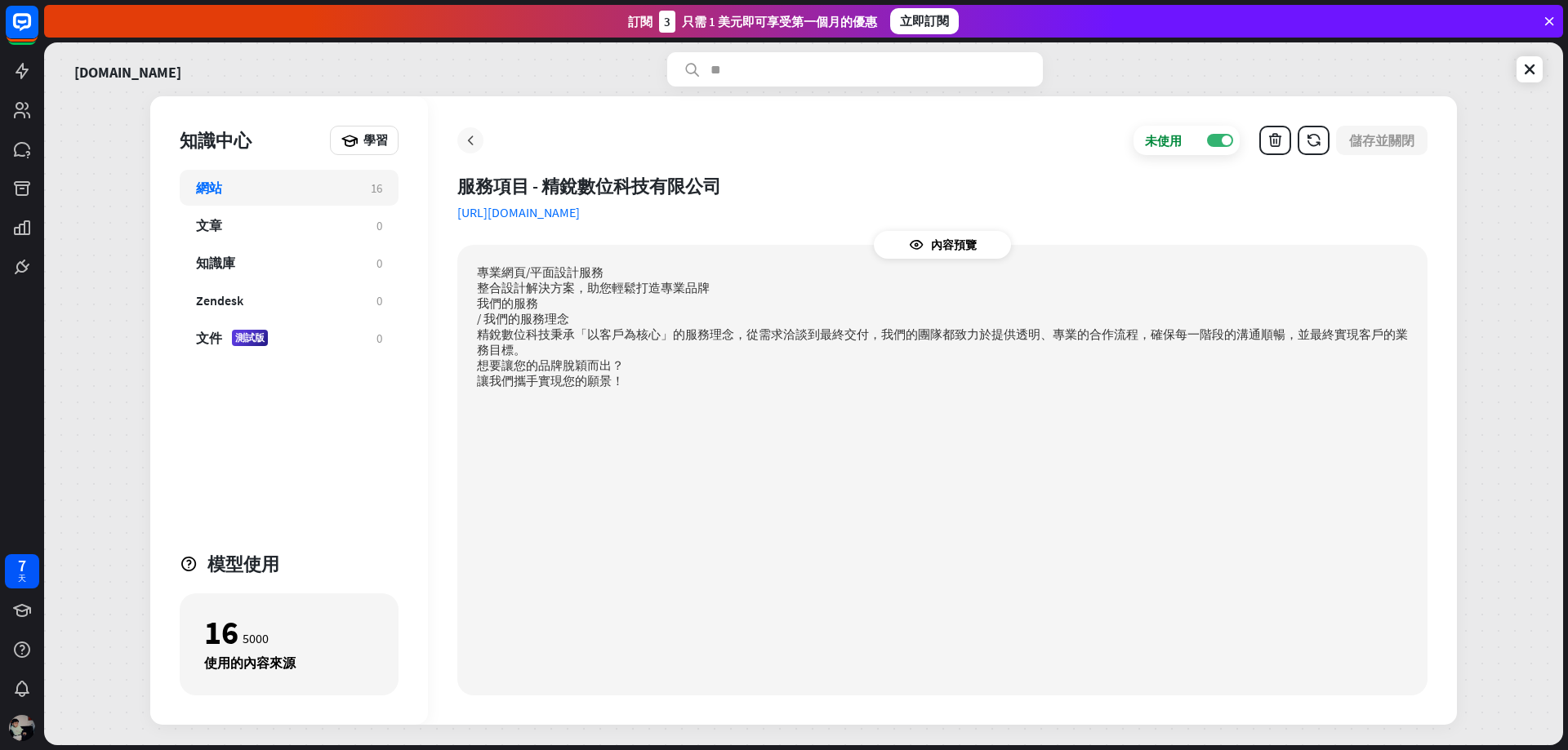
click at [463, 142] on icon at bounding box center [470, 140] width 16 height 16
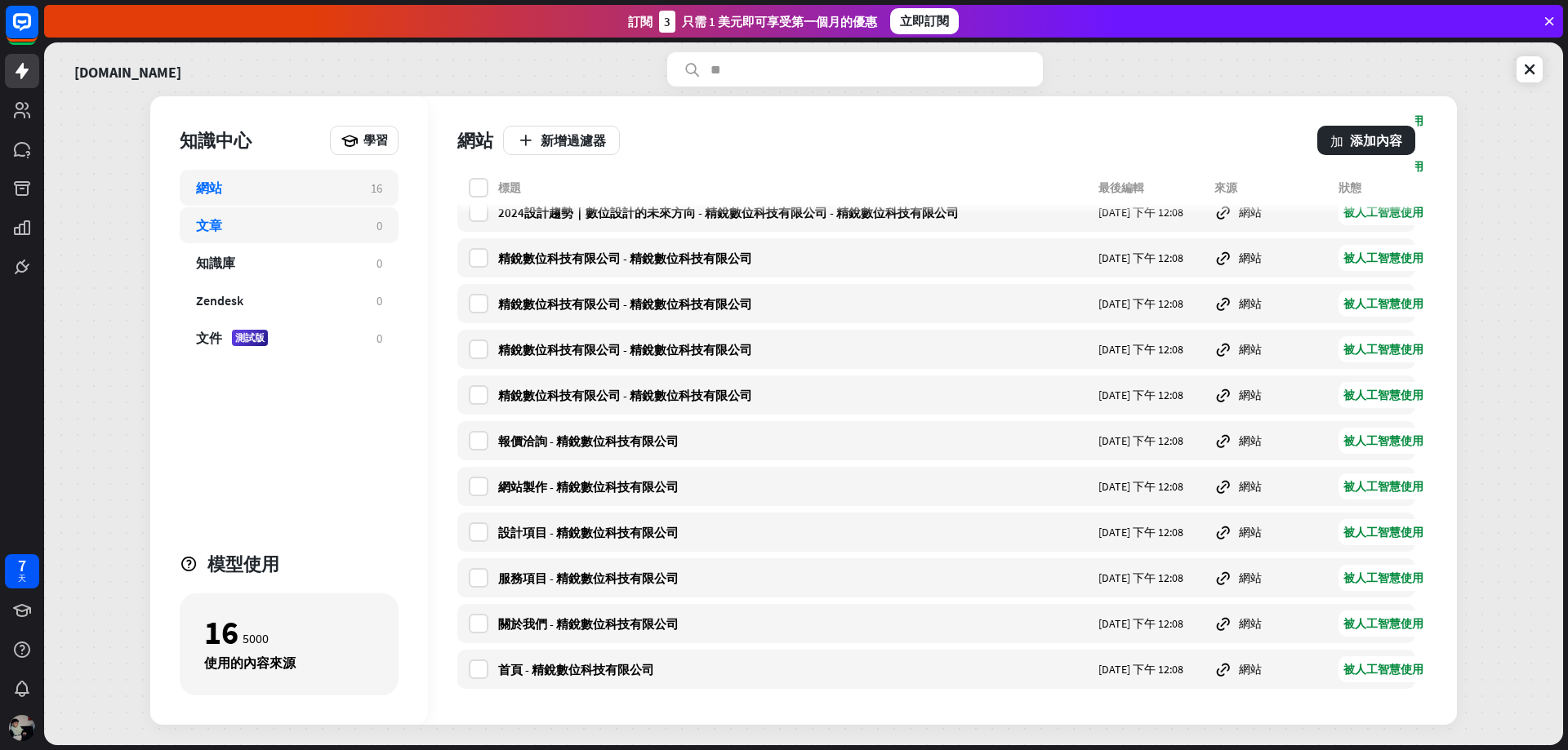
click at [306, 232] on div "文章" at bounding box center [278, 225] width 164 height 16
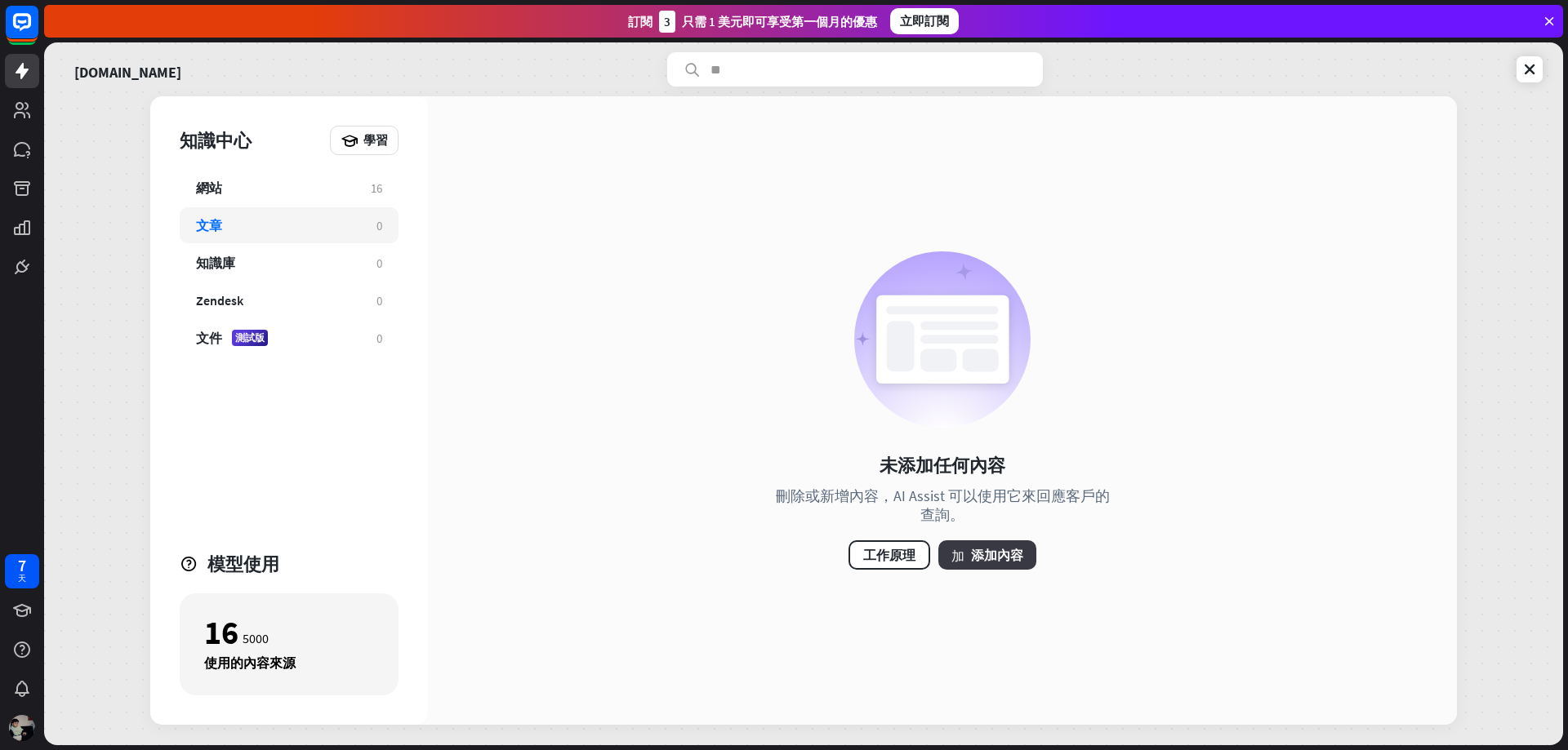
click at [1018, 555] on font "添加內容" at bounding box center [996, 555] width 52 height 16
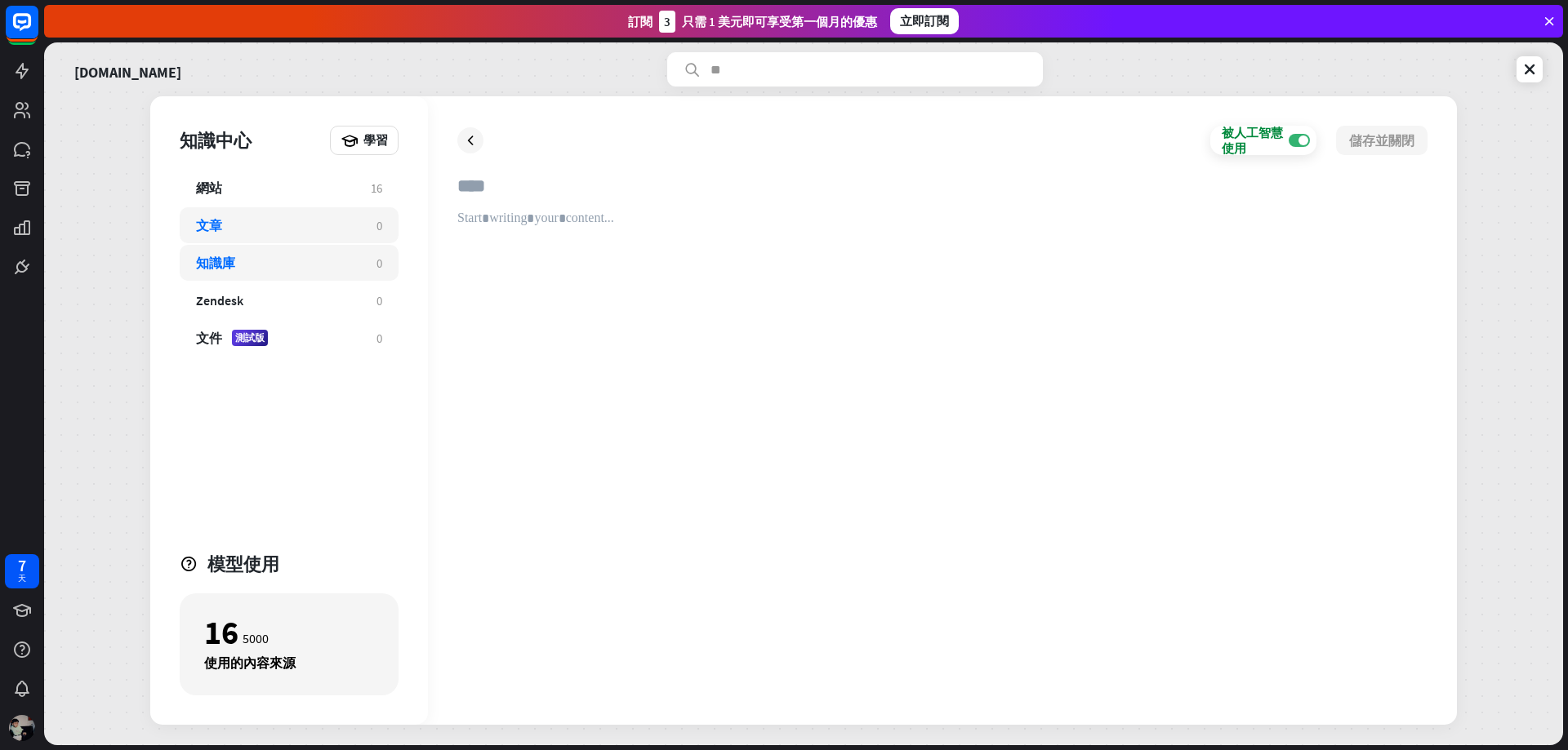
click at [342, 268] on div "知識庫" at bounding box center [278, 262] width 164 height 16
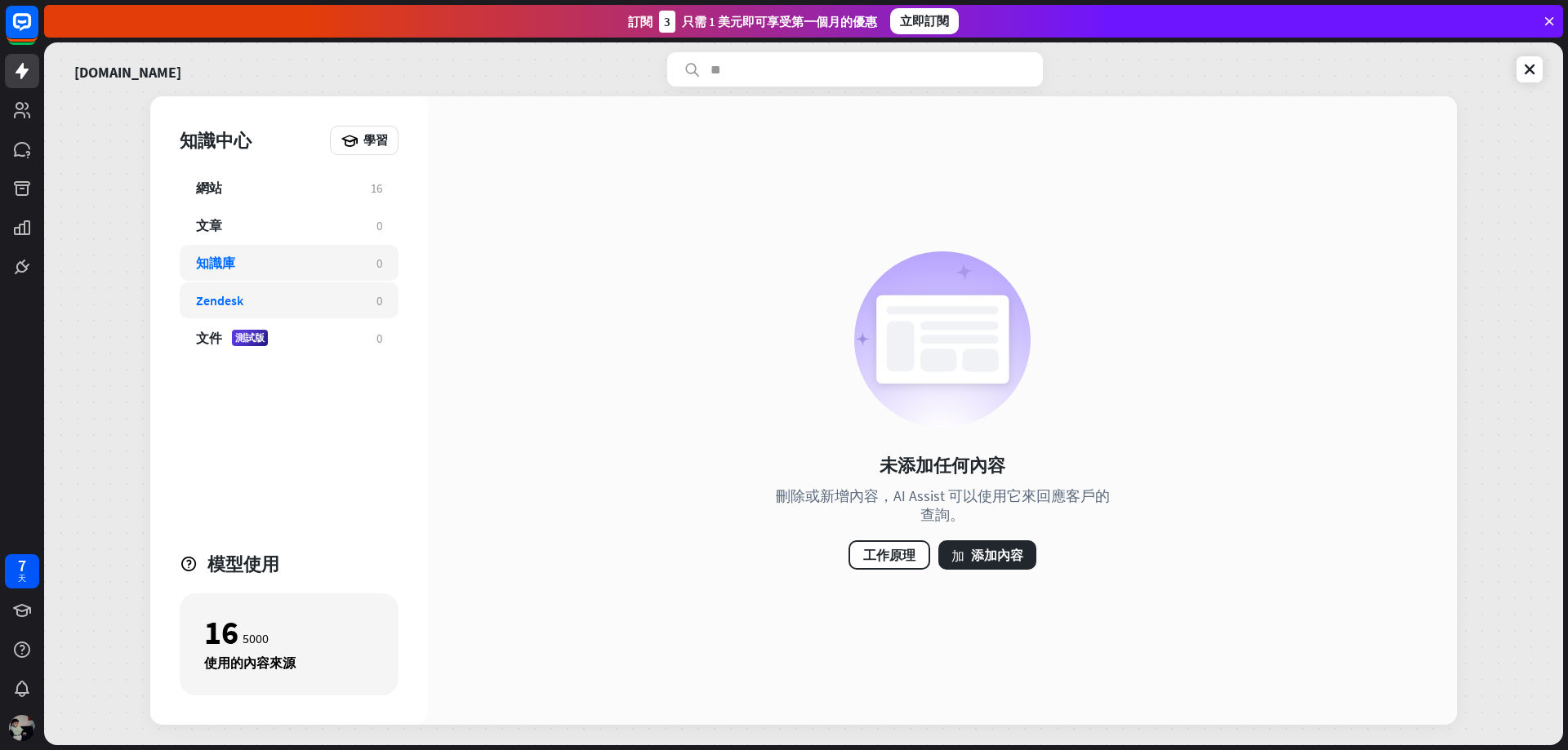
click at [342, 291] on div "Zendesk 0" at bounding box center [289, 301] width 219 height 36
click at [1511, 70] on div "[DOMAIN_NAME]" at bounding box center [803, 69] width 1478 height 34
click at [1519, 68] on link at bounding box center [1529, 70] width 26 height 26
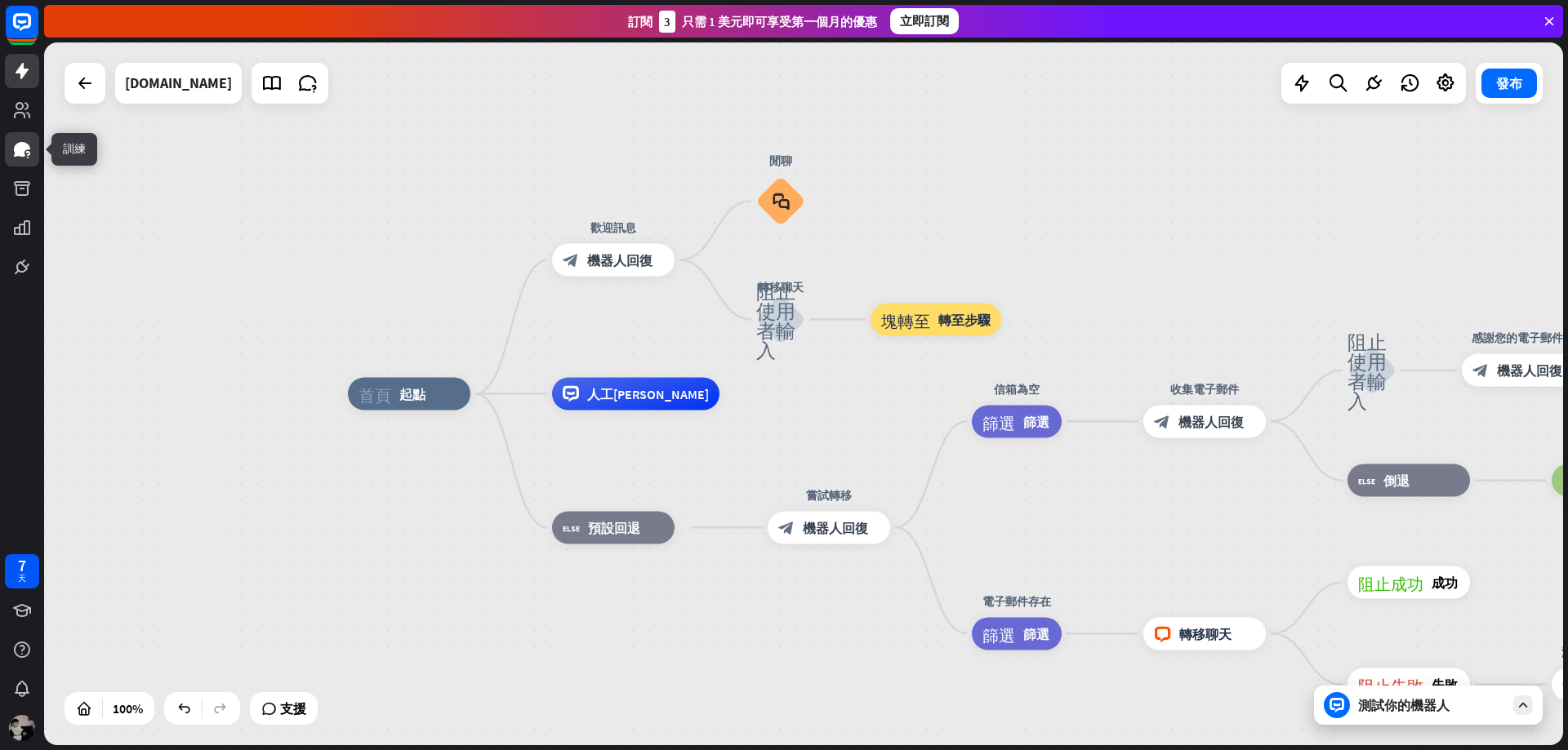
click at [39, 138] on link at bounding box center [22, 149] width 34 height 34
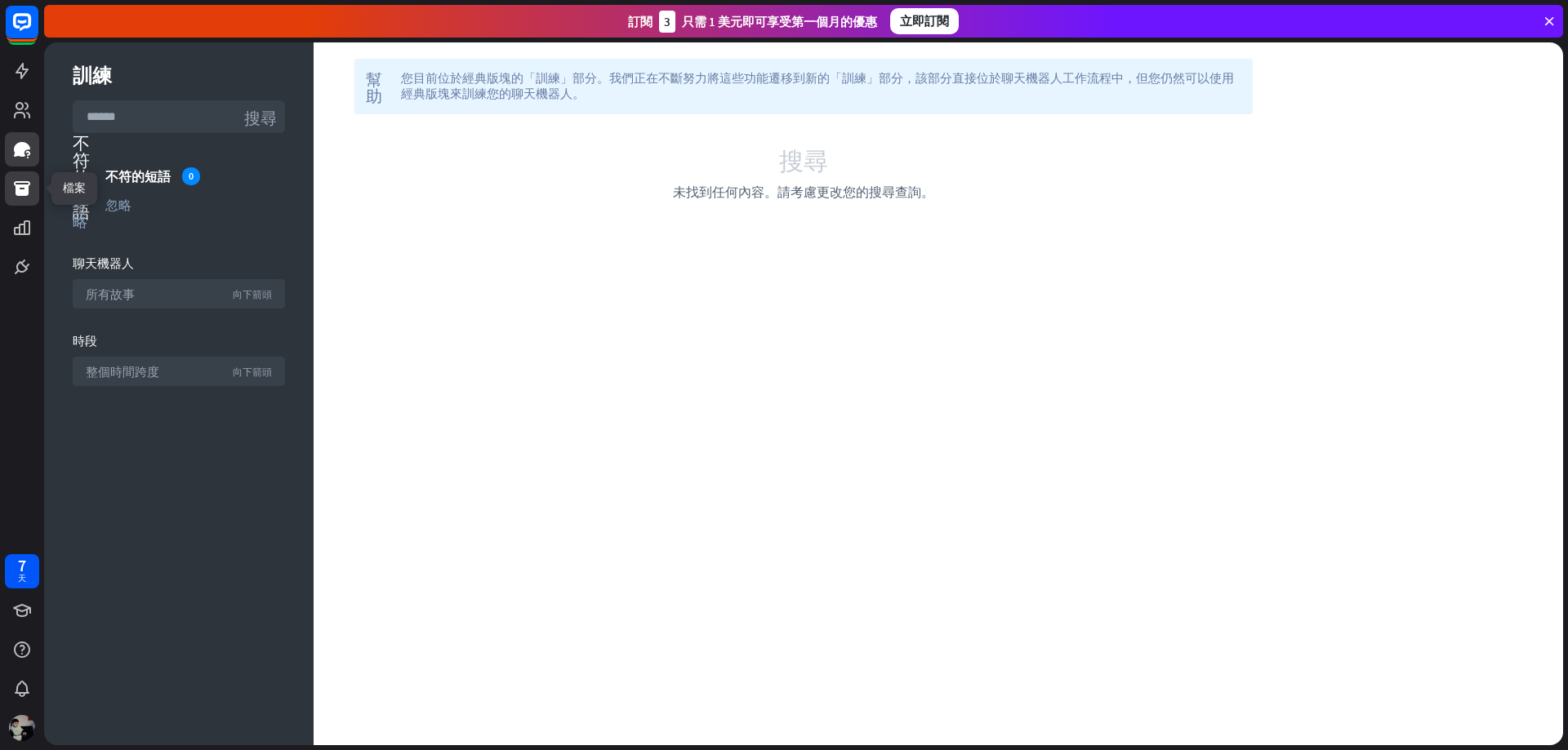
click at [26, 191] on icon at bounding box center [22, 189] width 16 height 15
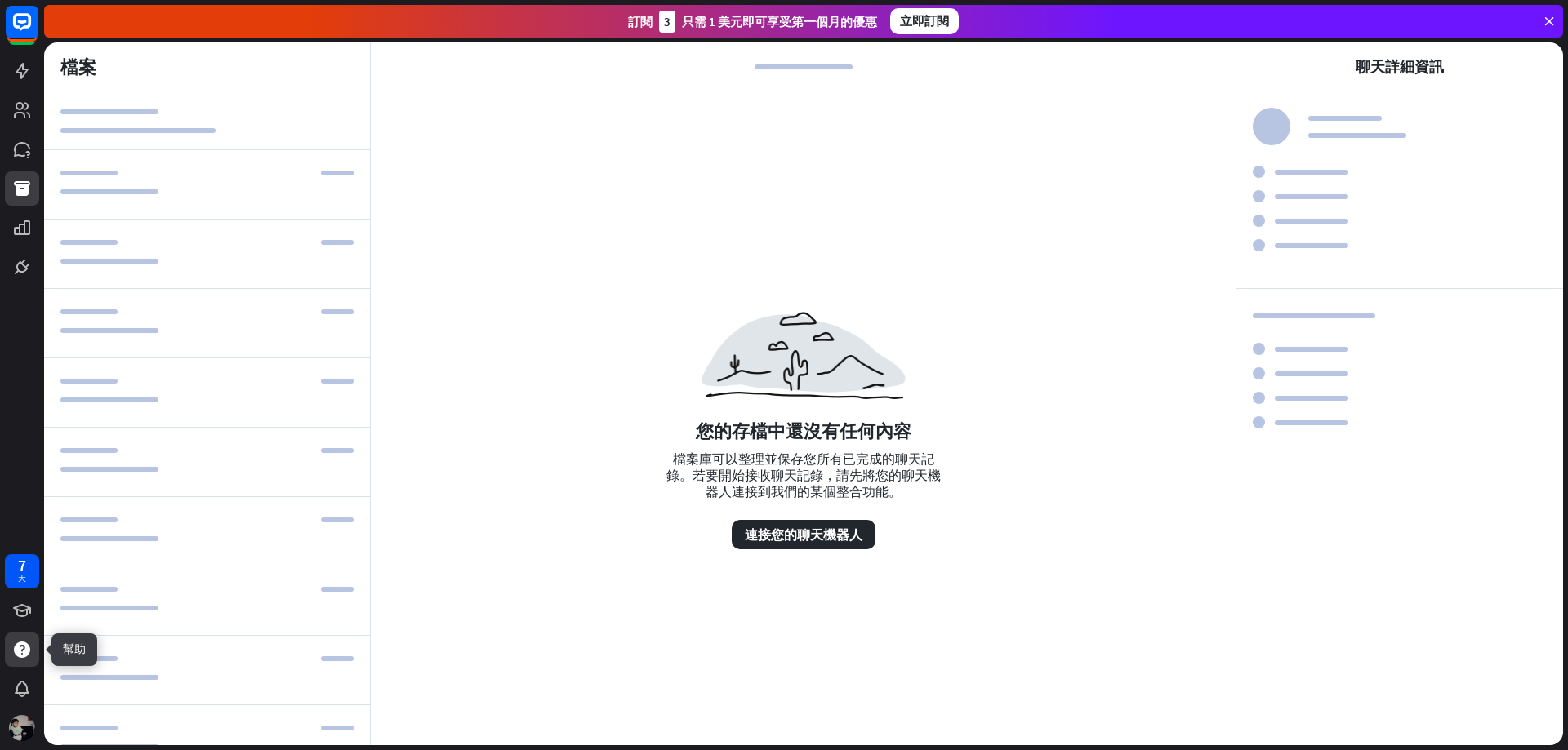
click at [13, 647] on icon at bounding box center [22, 650] width 20 height 20
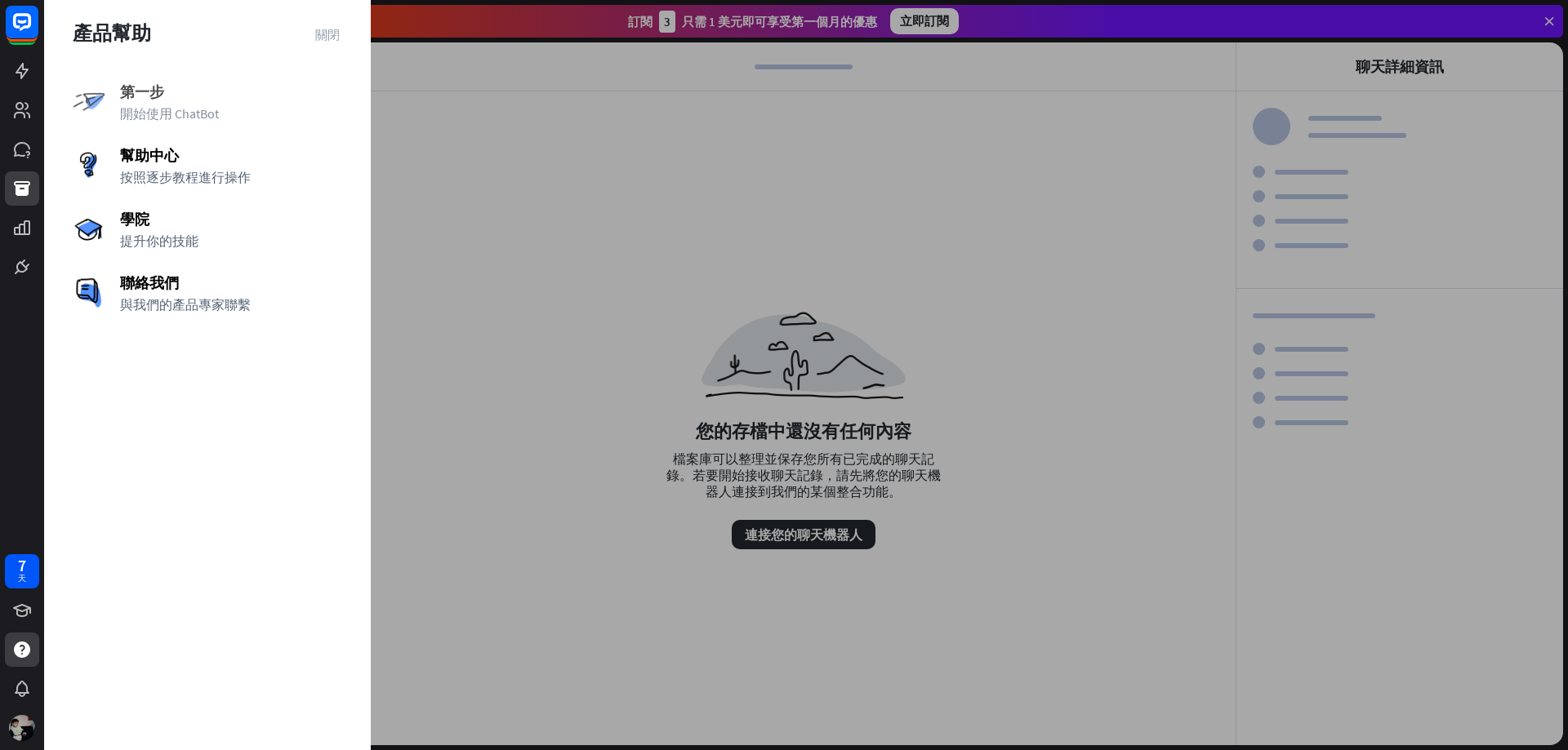
click at [202, 114] on font "開始使用 ChatBot" at bounding box center [169, 113] width 99 height 16
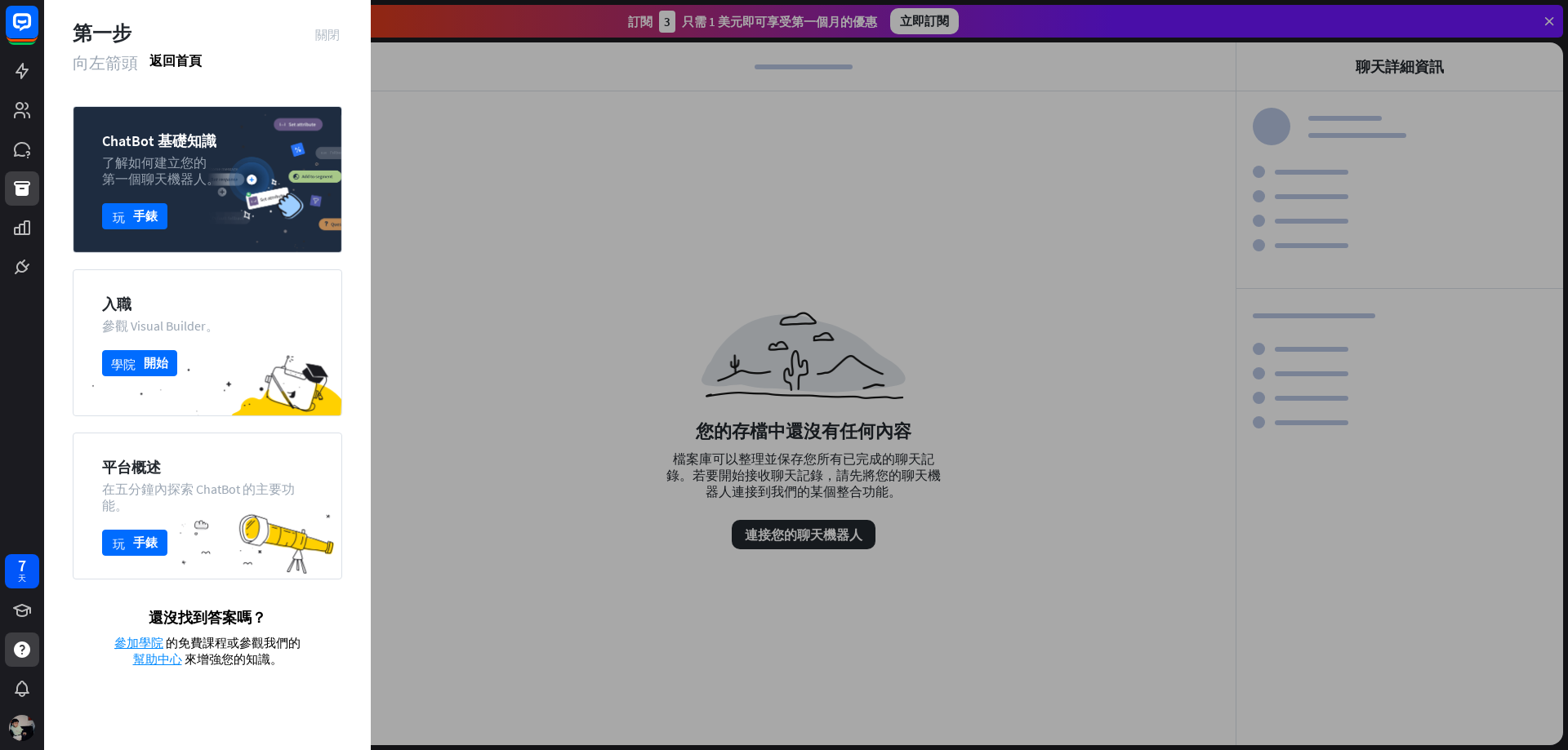
click at [331, 37] on font "關閉" at bounding box center [327, 33] width 25 height 12
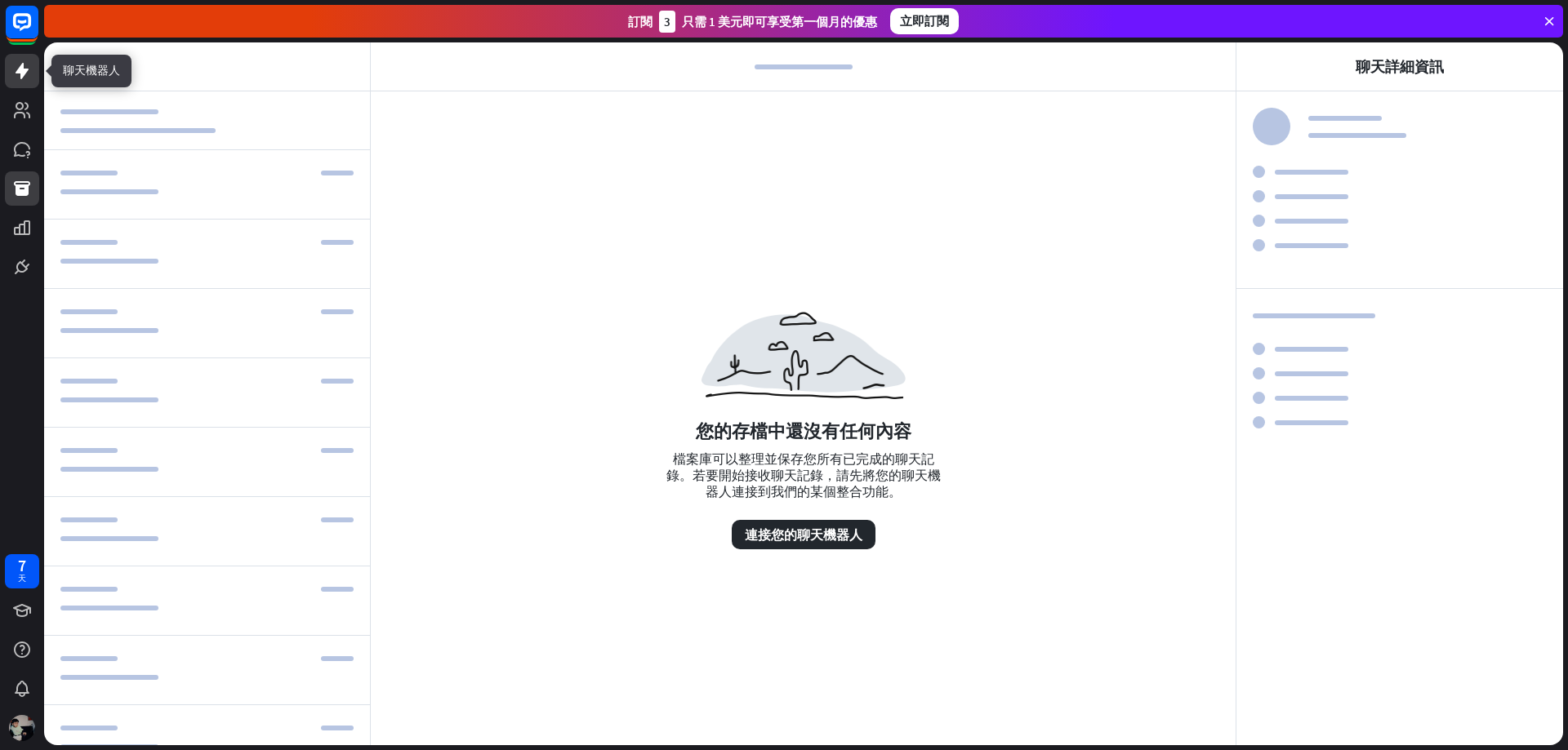
click at [8, 69] on link at bounding box center [22, 71] width 34 height 34
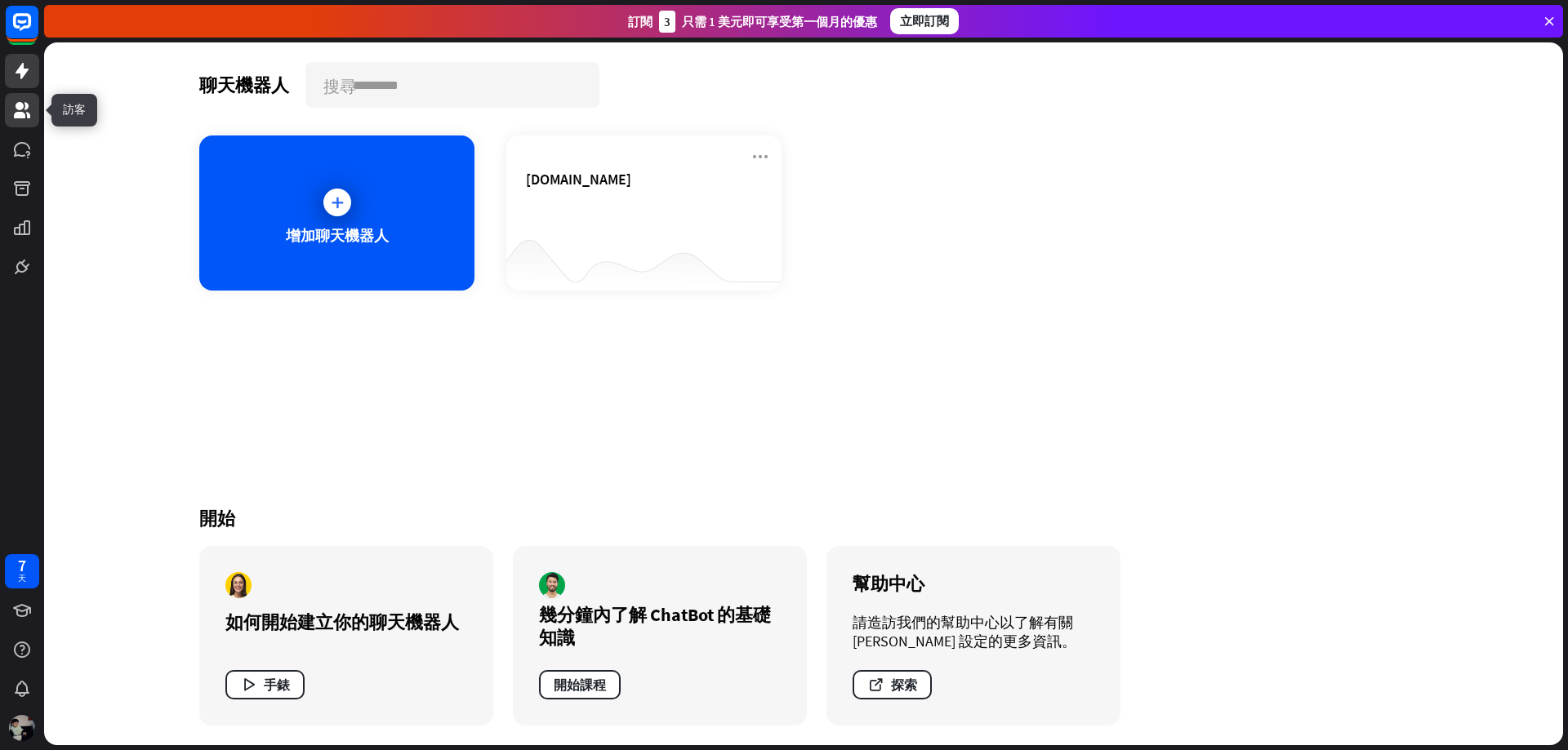
click at [22, 107] on icon at bounding box center [22, 109] width 16 height 16
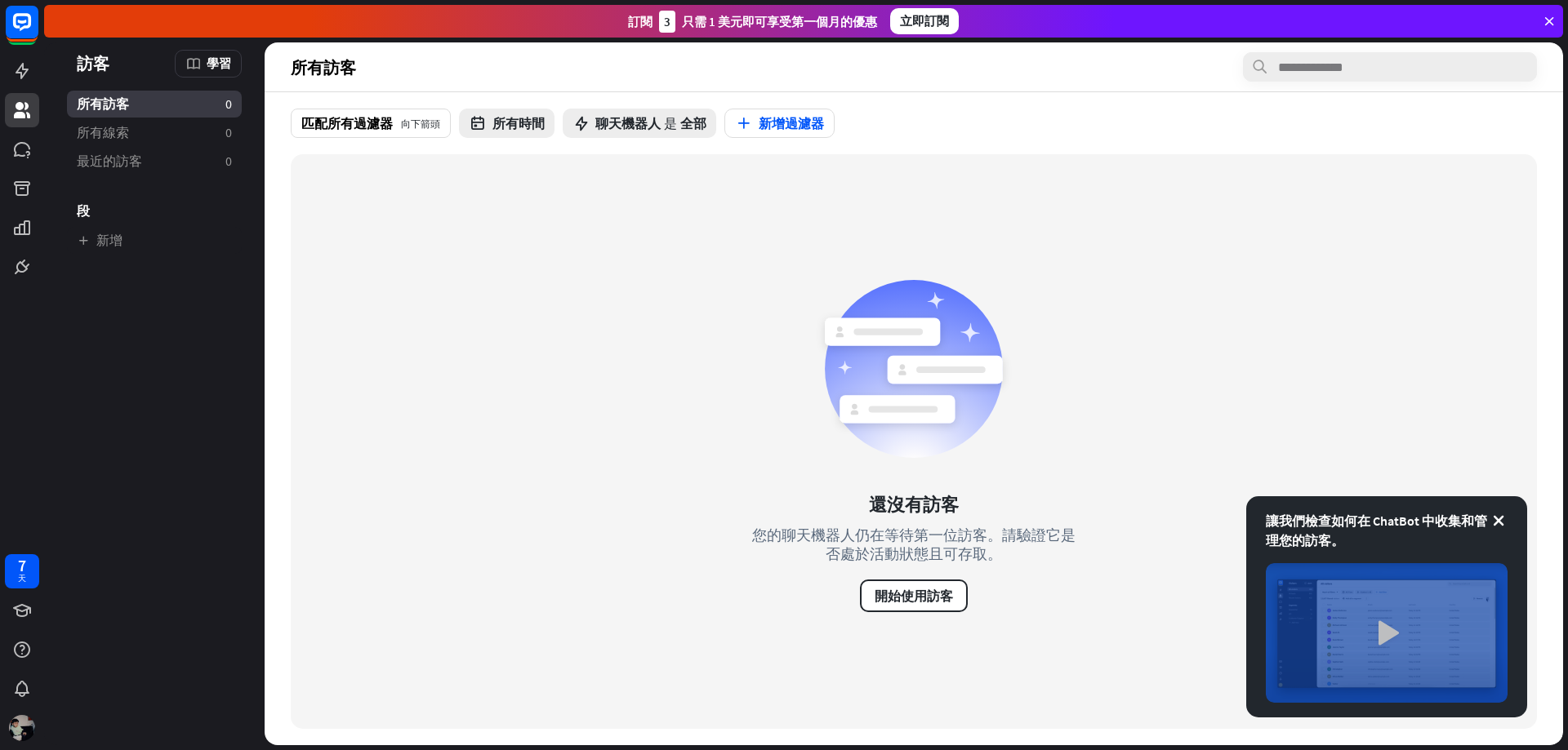
click at [1410, 619] on img at bounding box center [1387, 633] width 242 height 140
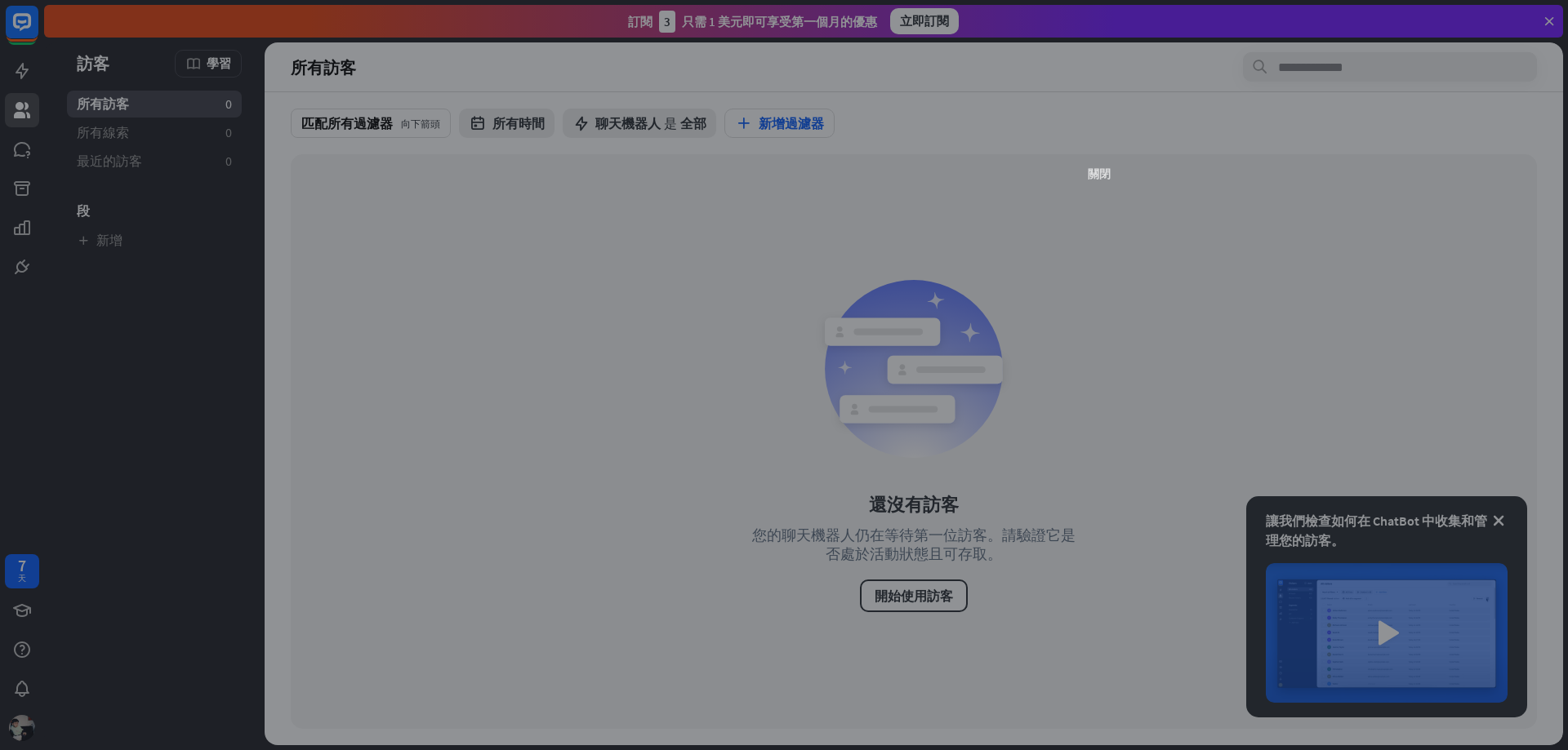
click at [1100, 167] on font "關閉" at bounding box center [1099, 173] width 23 height 11
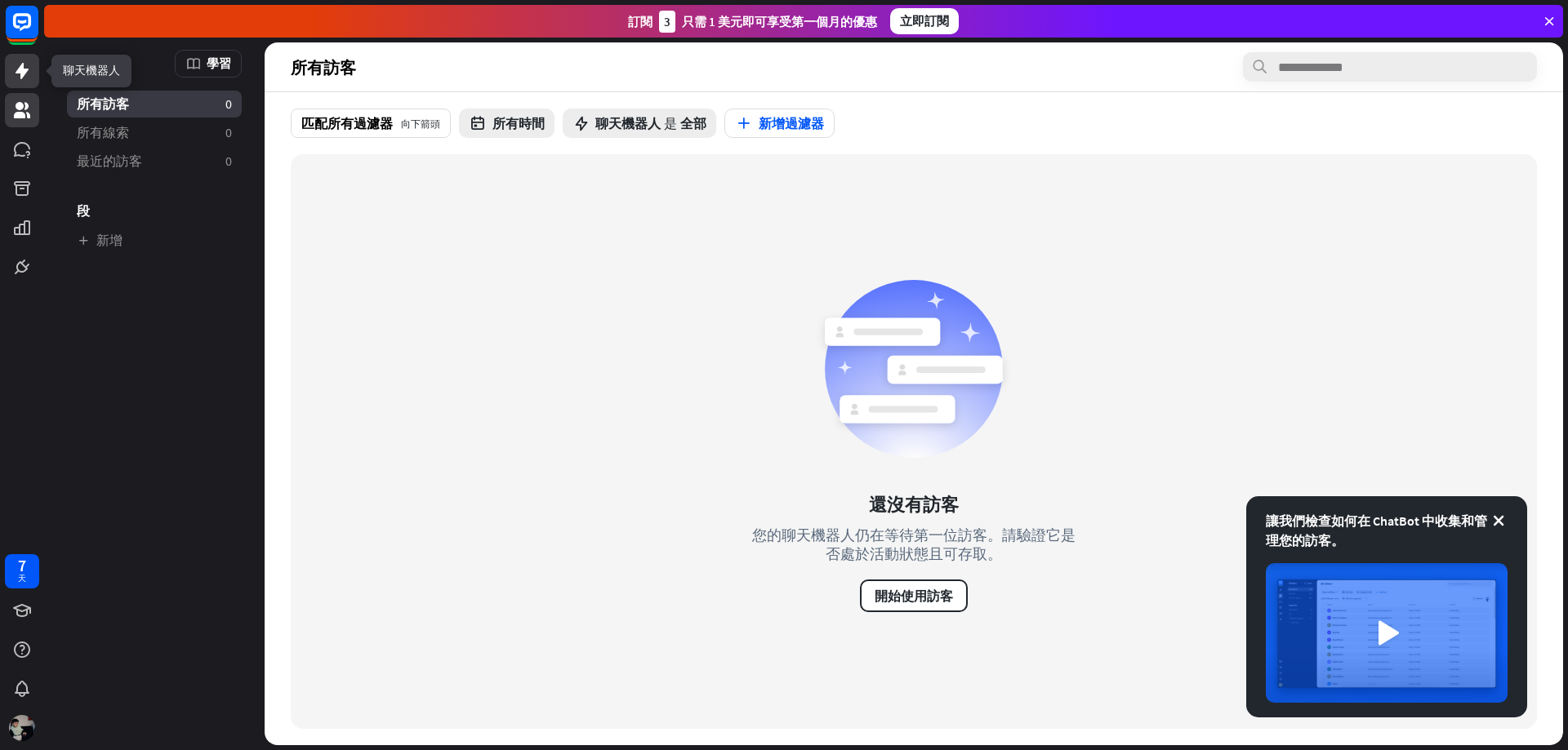
click at [26, 65] on icon at bounding box center [22, 71] width 20 height 20
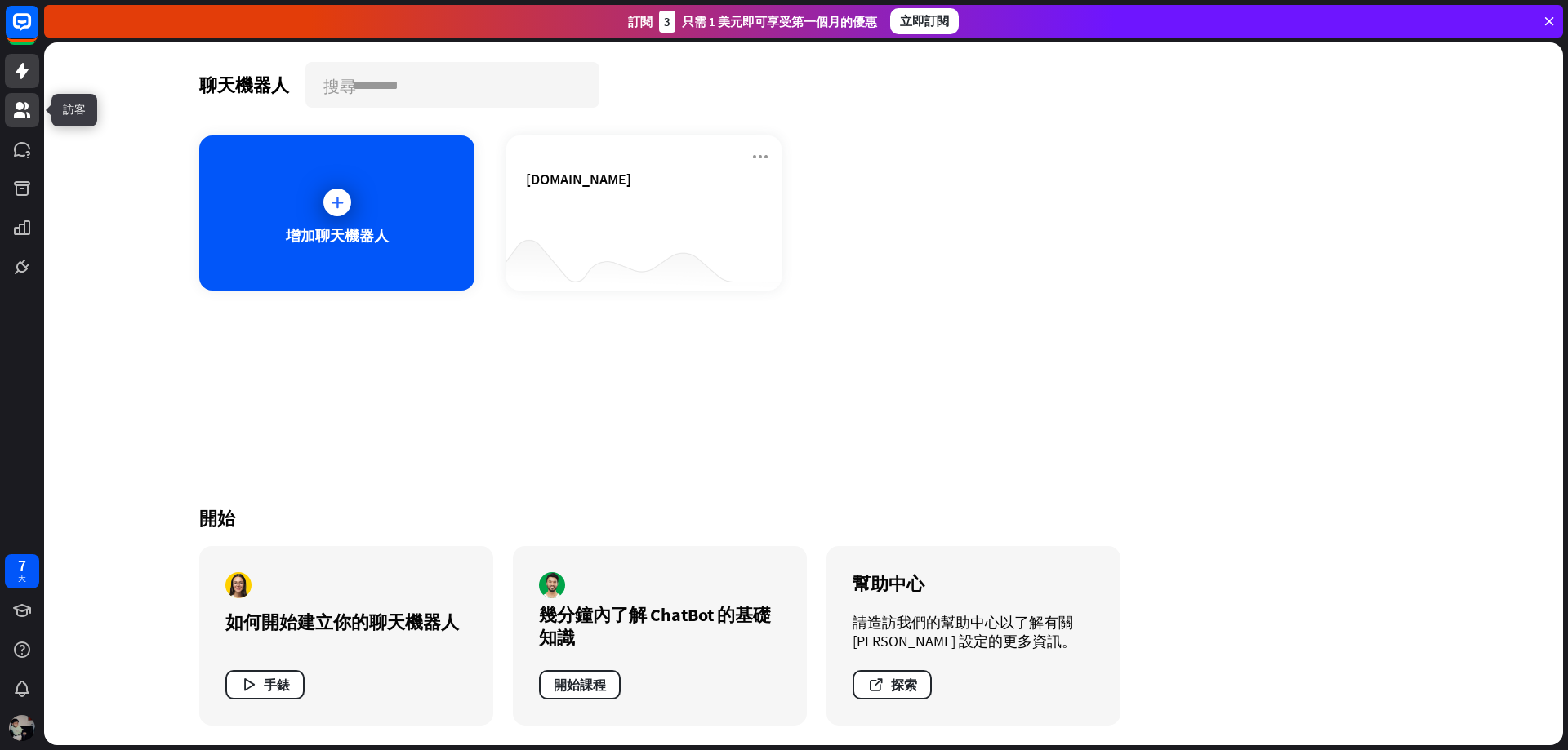
click at [33, 109] on link at bounding box center [22, 110] width 34 height 34
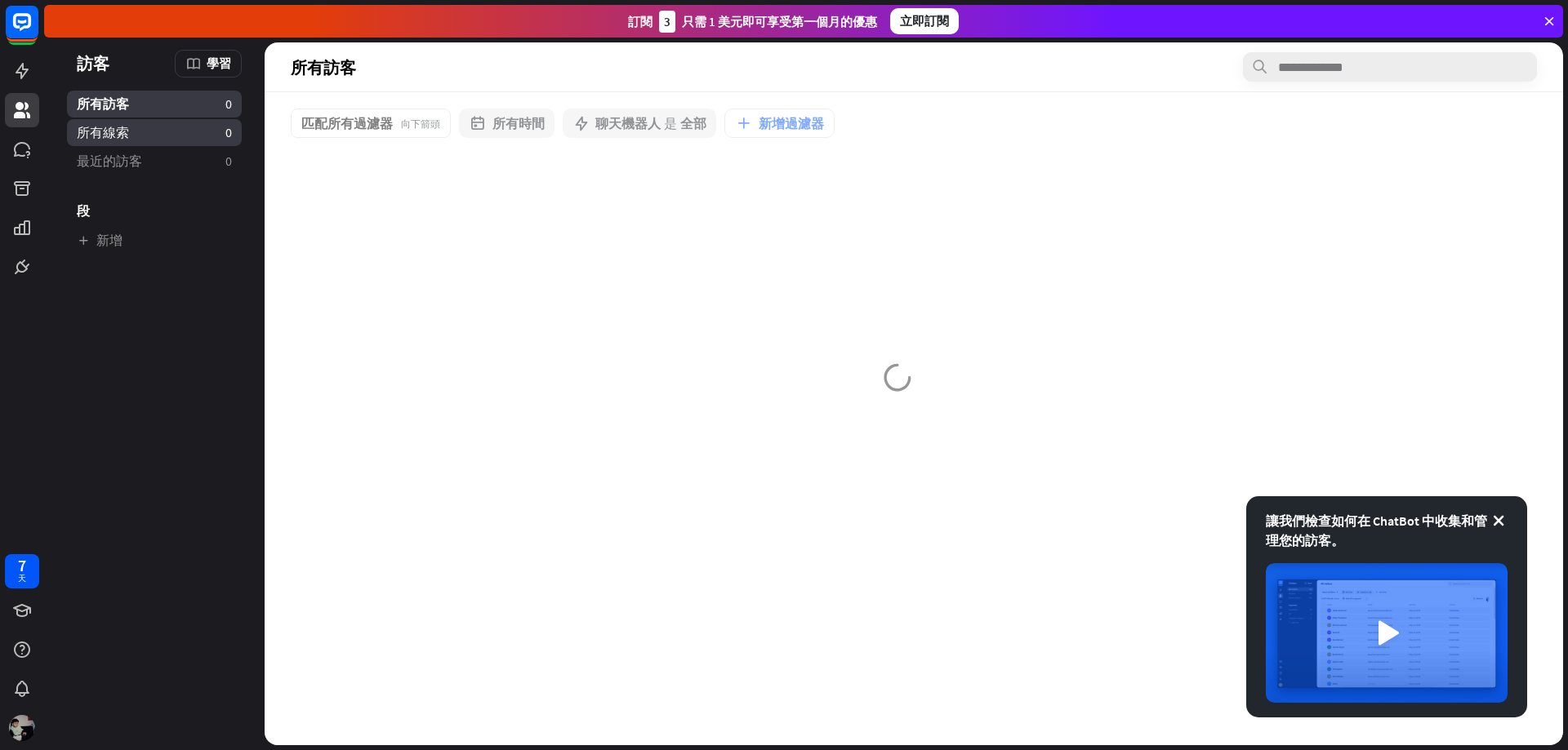
click at [134, 136] on link "所有線索 0" at bounding box center [154, 132] width 175 height 27
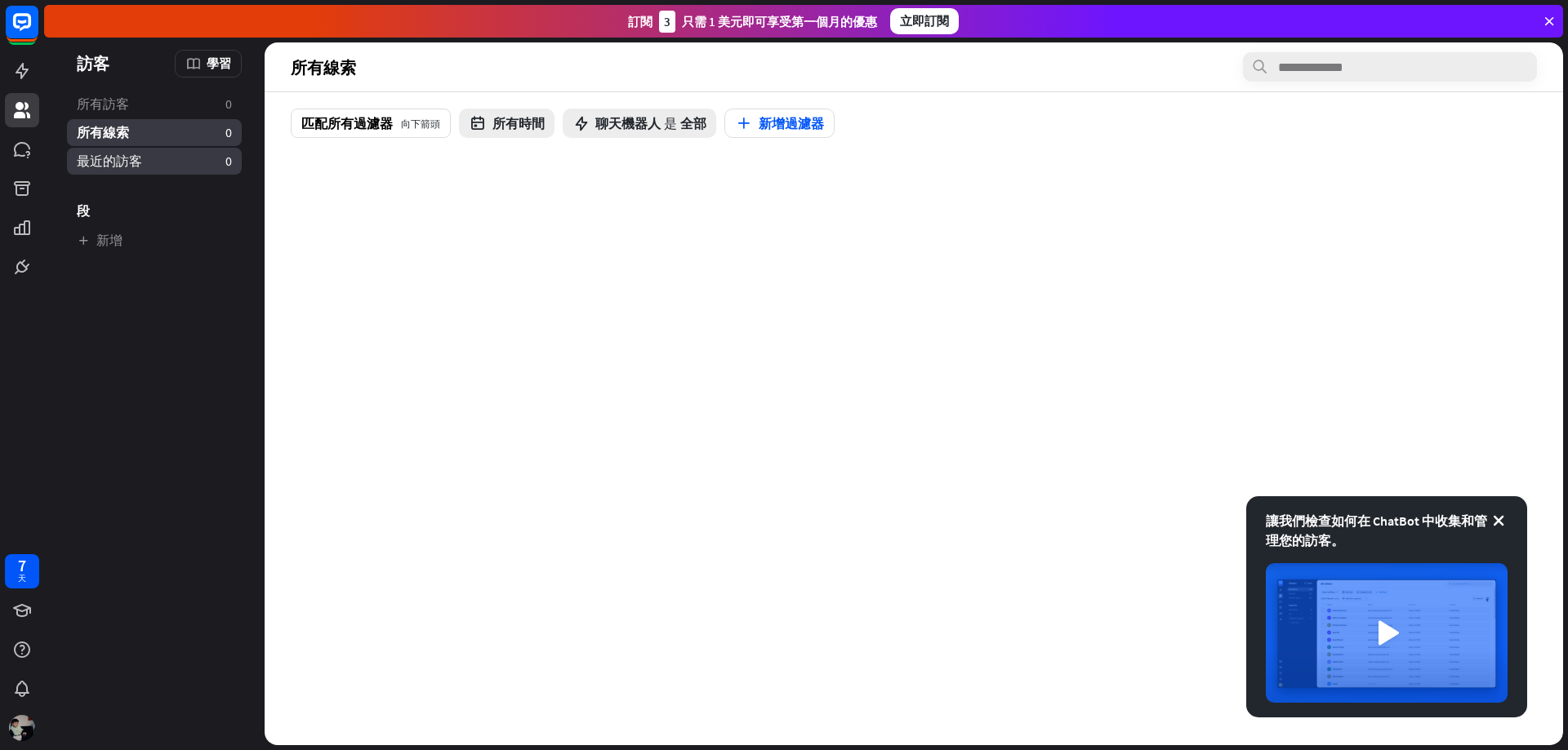
click at [135, 156] on font "最近的訪客" at bounding box center [108, 160] width 65 height 16
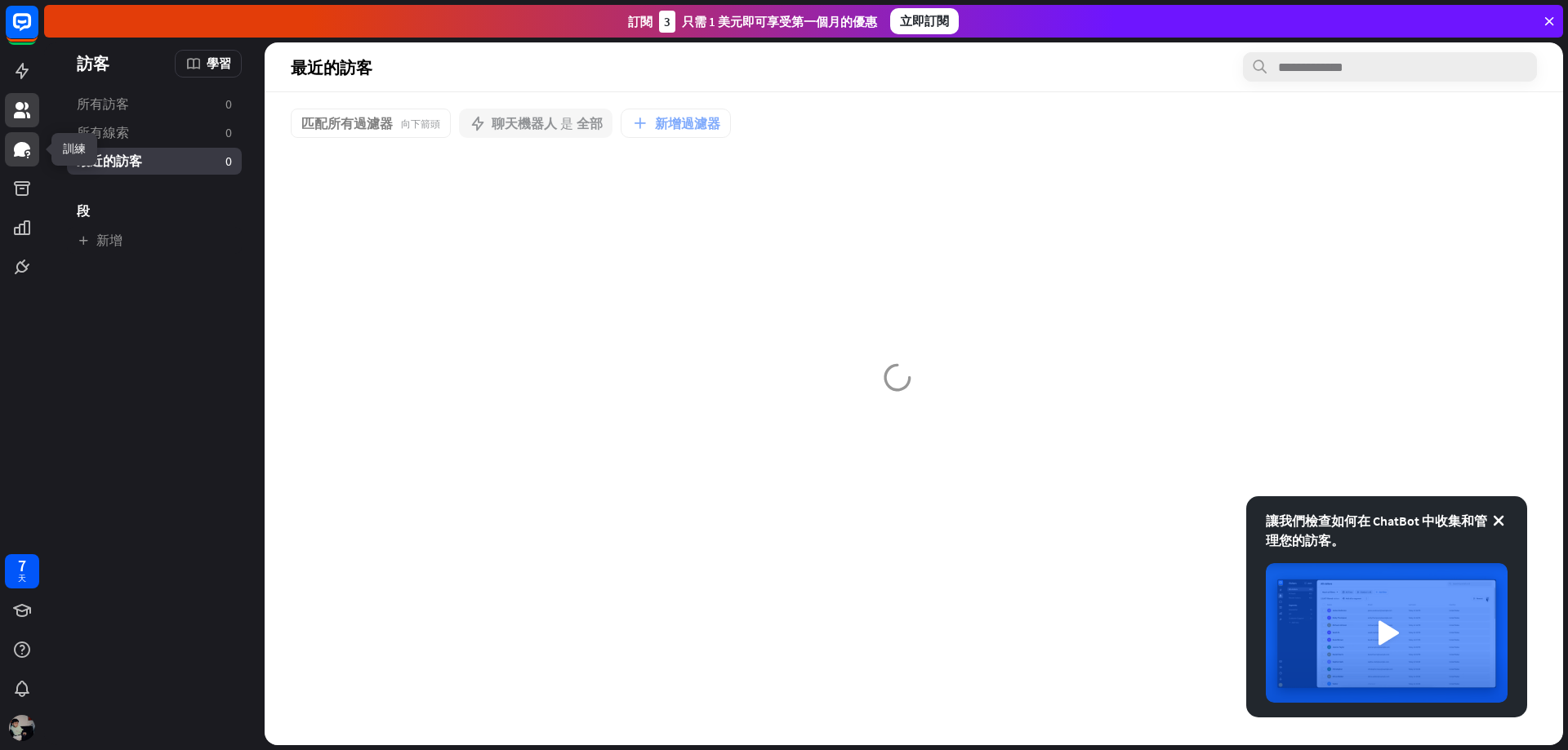
click at [15, 150] on icon at bounding box center [22, 150] width 16 height 15
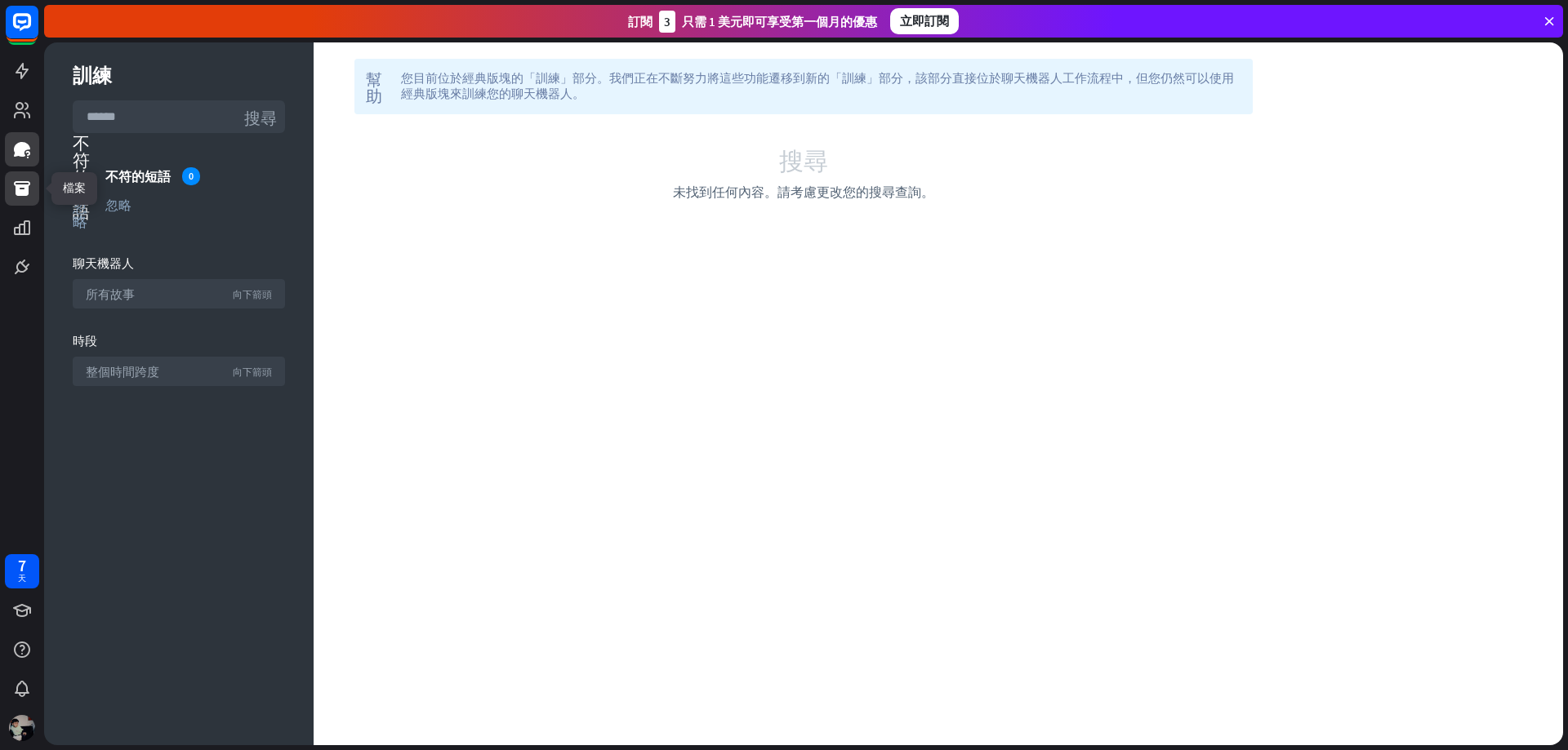
click at [18, 184] on icon at bounding box center [22, 189] width 20 height 20
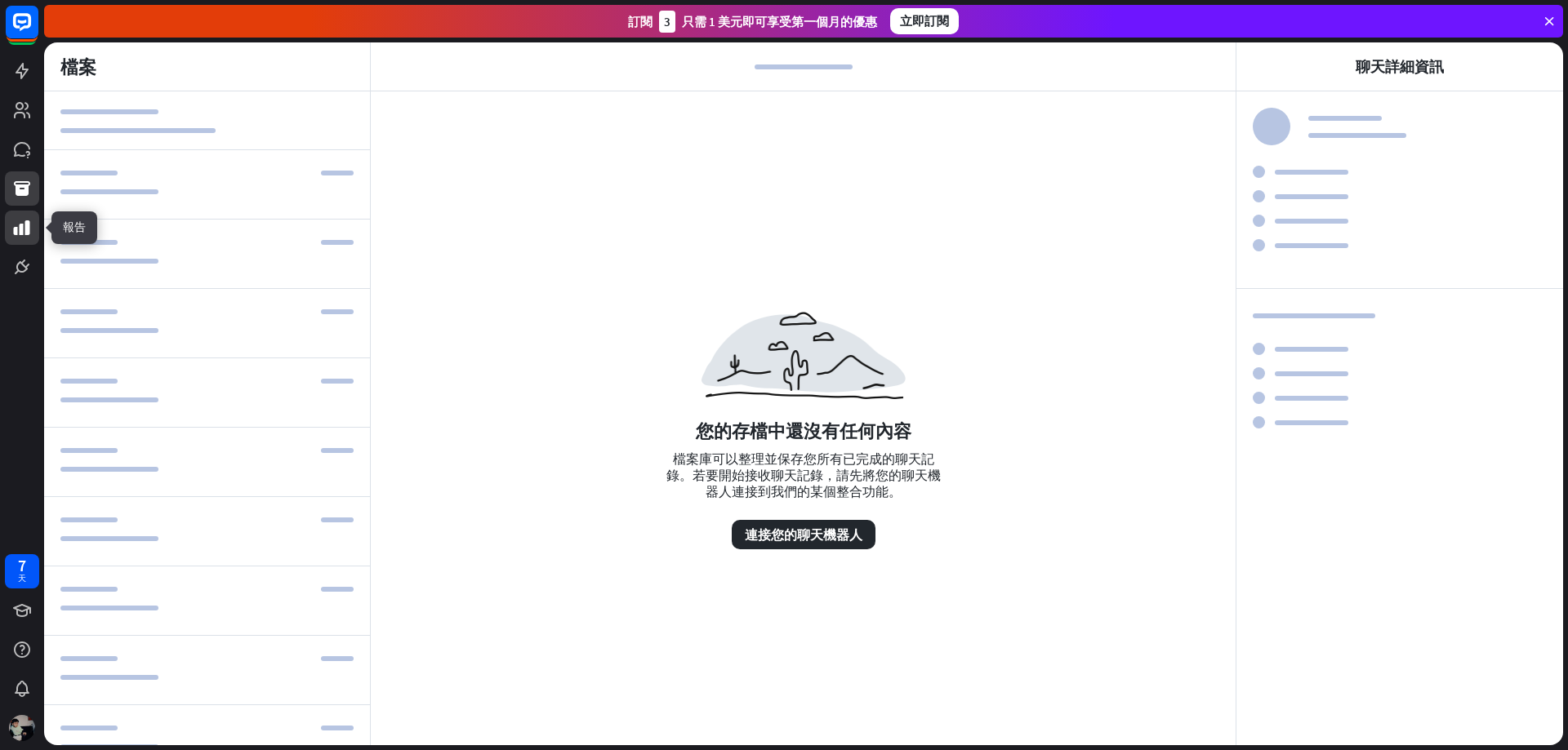
click at [22, 228] on icon at bounding box center [22, 228] width 16 height 15
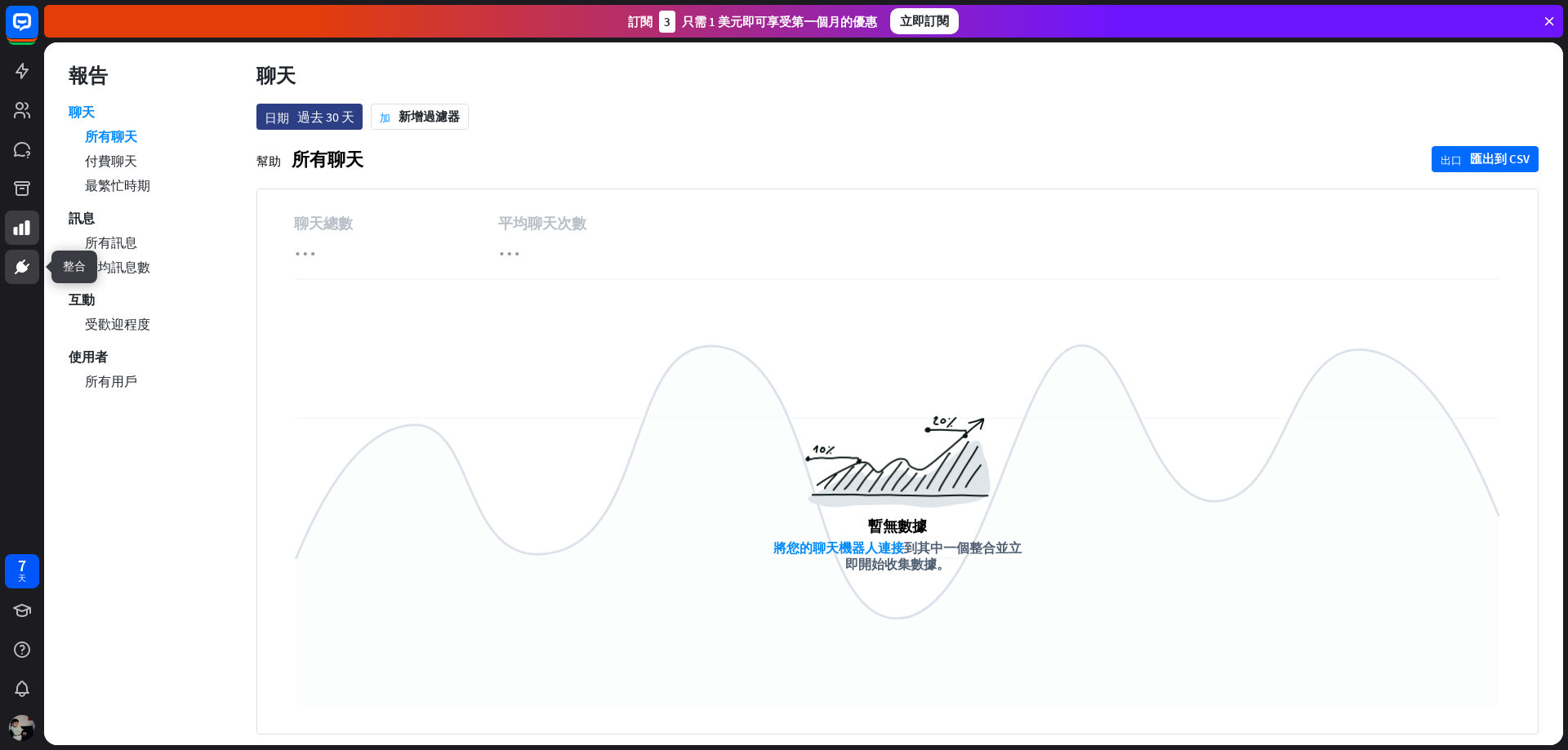
click at [25, 265] on icon at bounding box center [22, 267] width 11 height 11
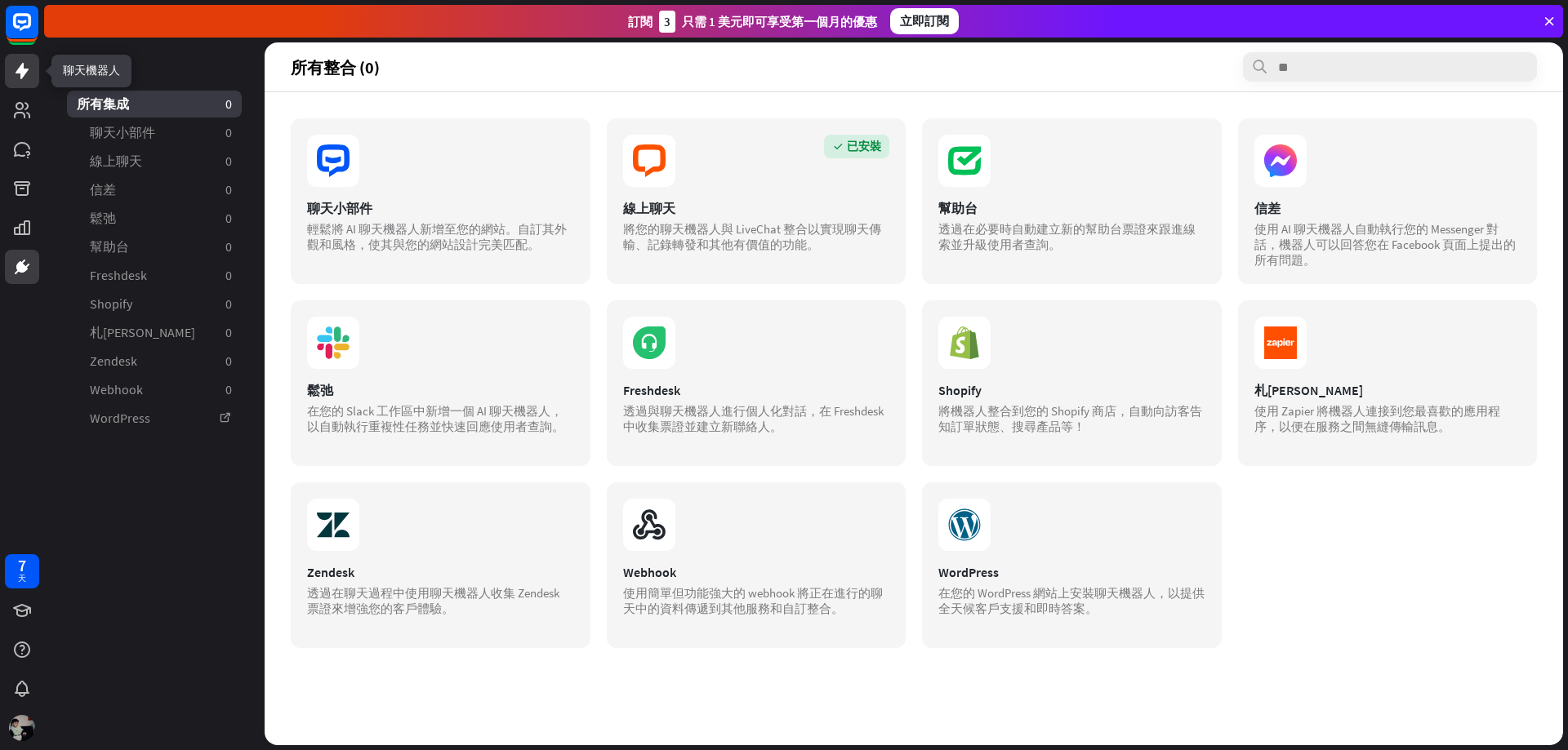
click at [34, 87] on link at bounding box center [22, 71] width 34 height 34
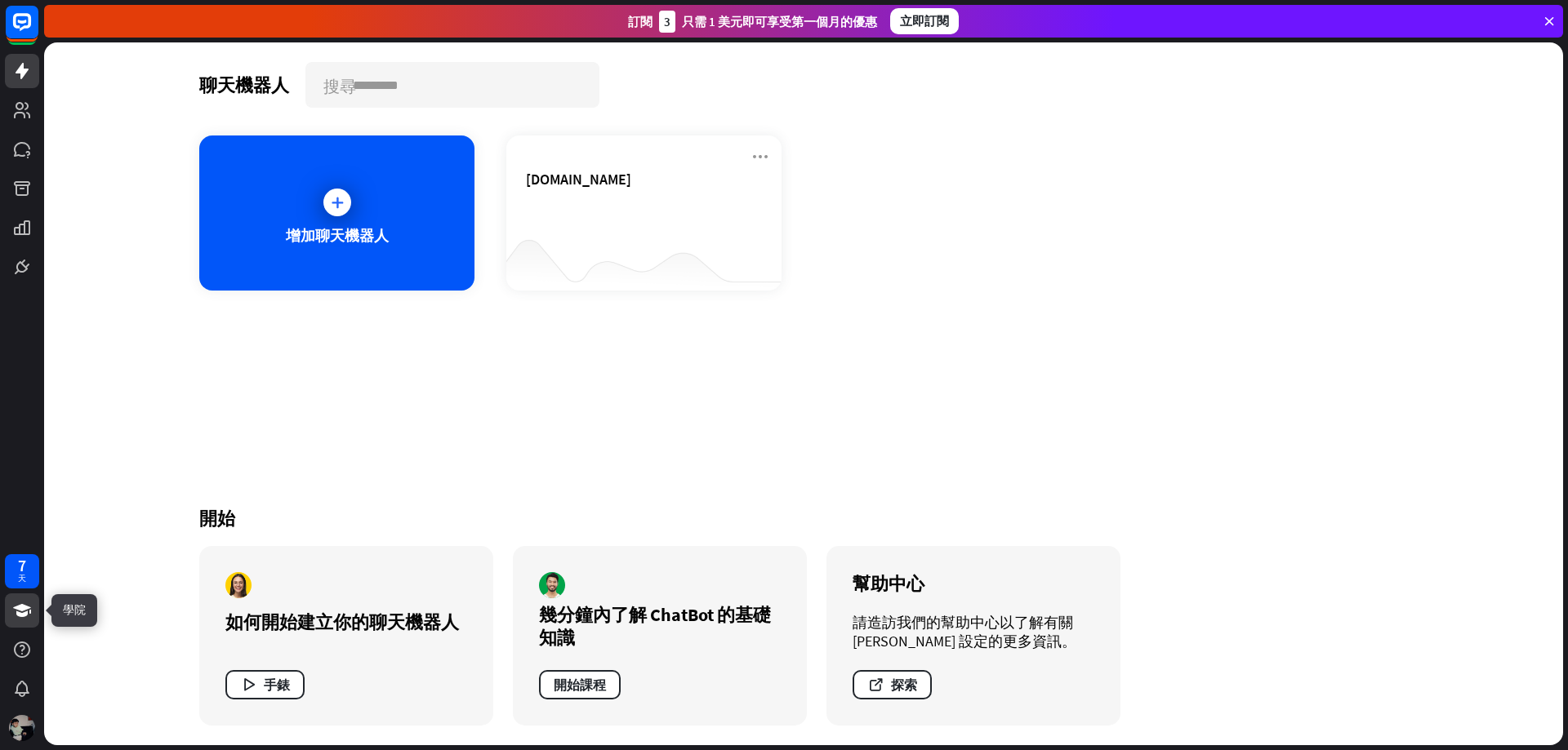
click at [14, 623] on link at bounding box center [22, 610] width 34 height 34
